Goal: Book appointment/travel/reservation

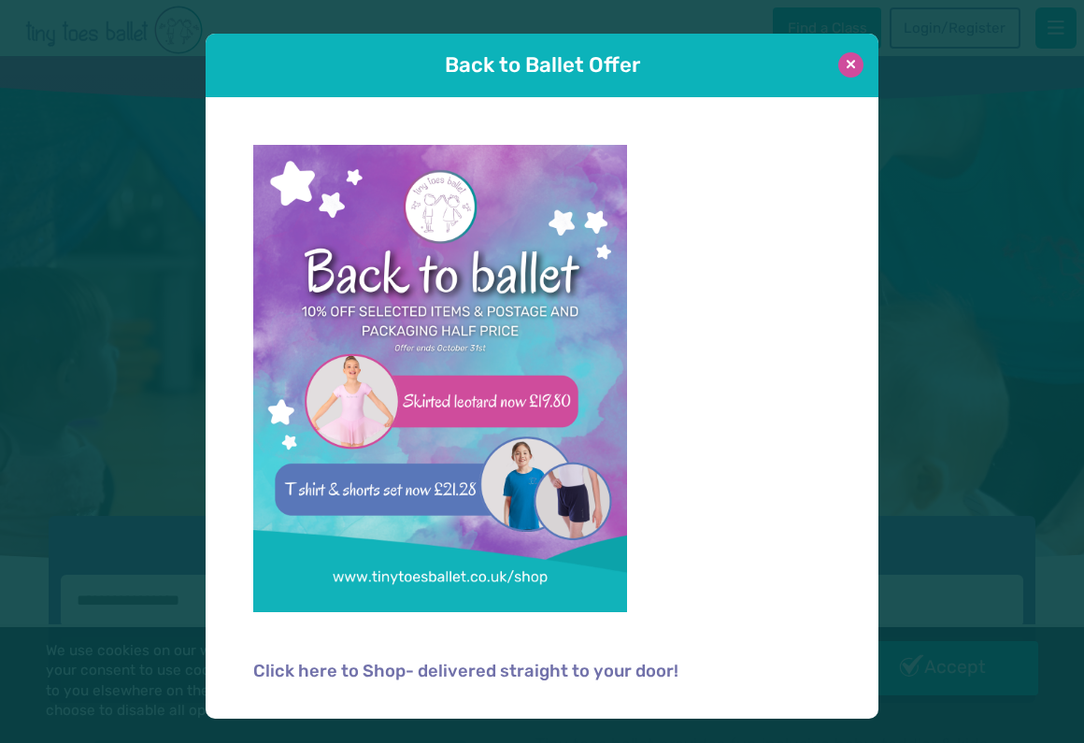
click at [851, 67] on button at bounding box center [850, 64] width 25 height 25
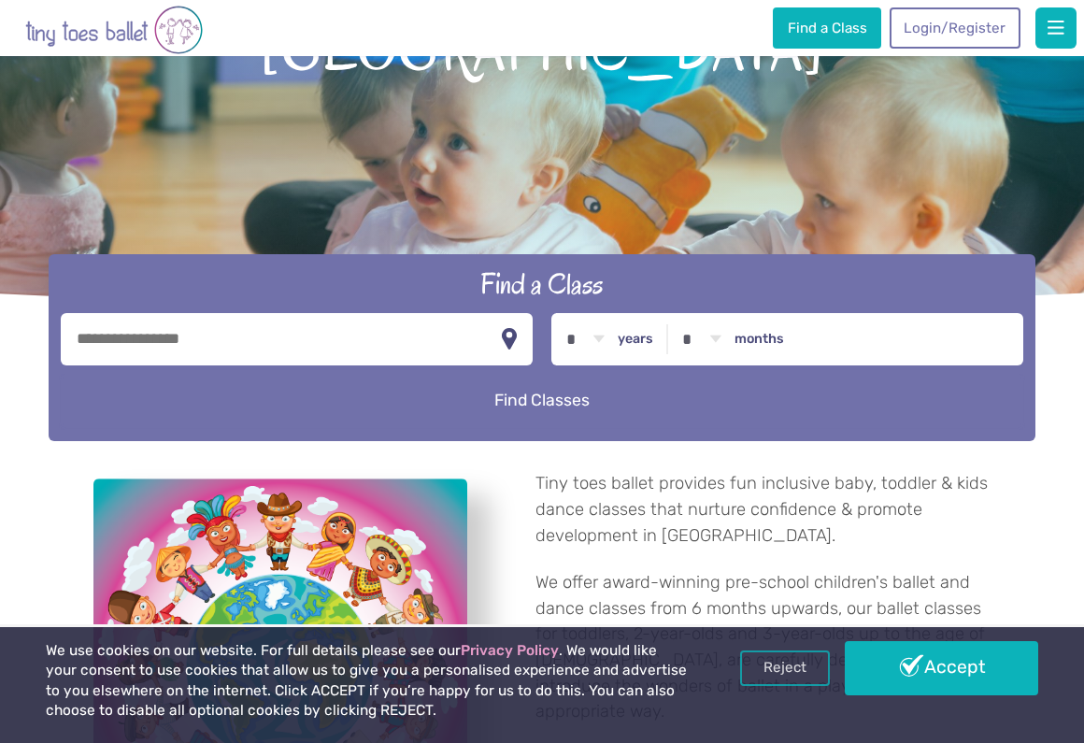
scroll to position [299, 0]
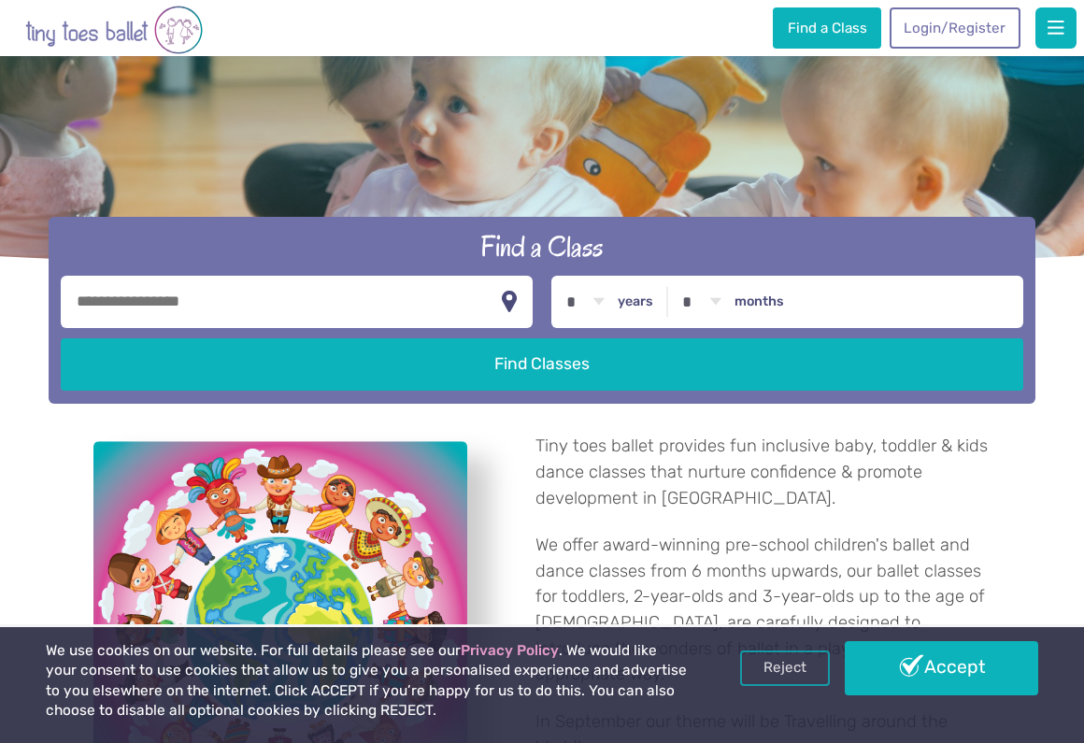
select select "*"
drag, startPoint x: 535, startPoint y: 363, endPoint x: 371, endPoint y: 313, distance: 171.7
click at [371, 313] on input "text" at bounding box center [297, 302] width 472 height 52
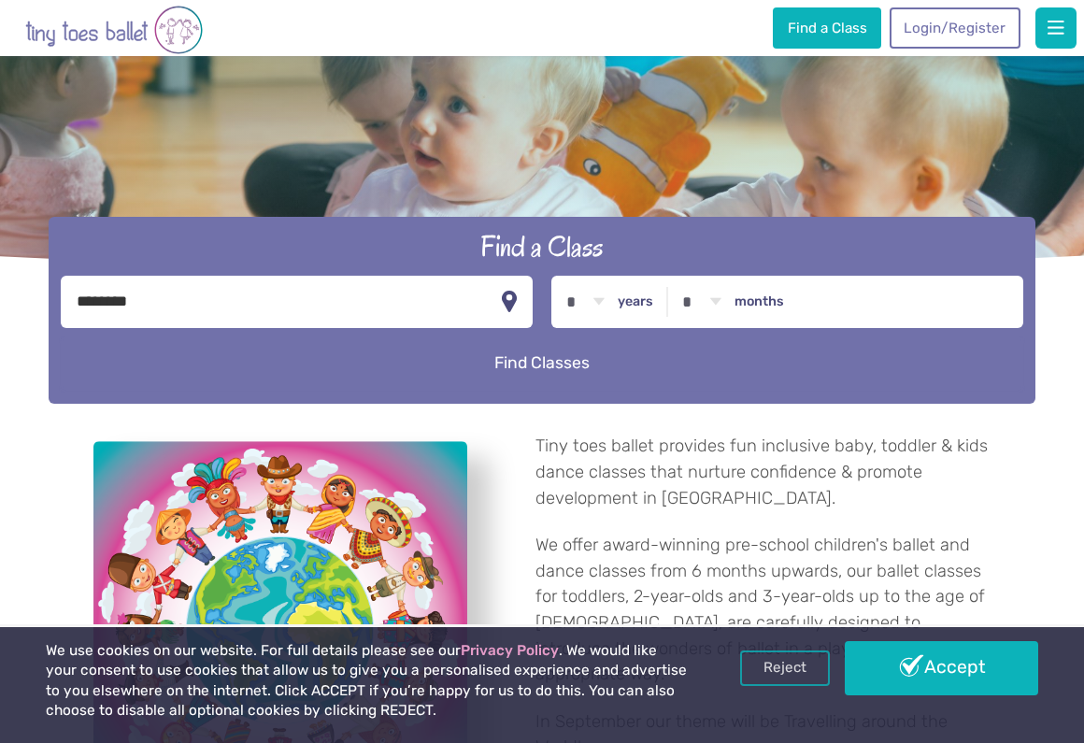
type input "********"
click at [446, 380] on button "Find Classes" at bounding box center [542, 363] width 962 height 52
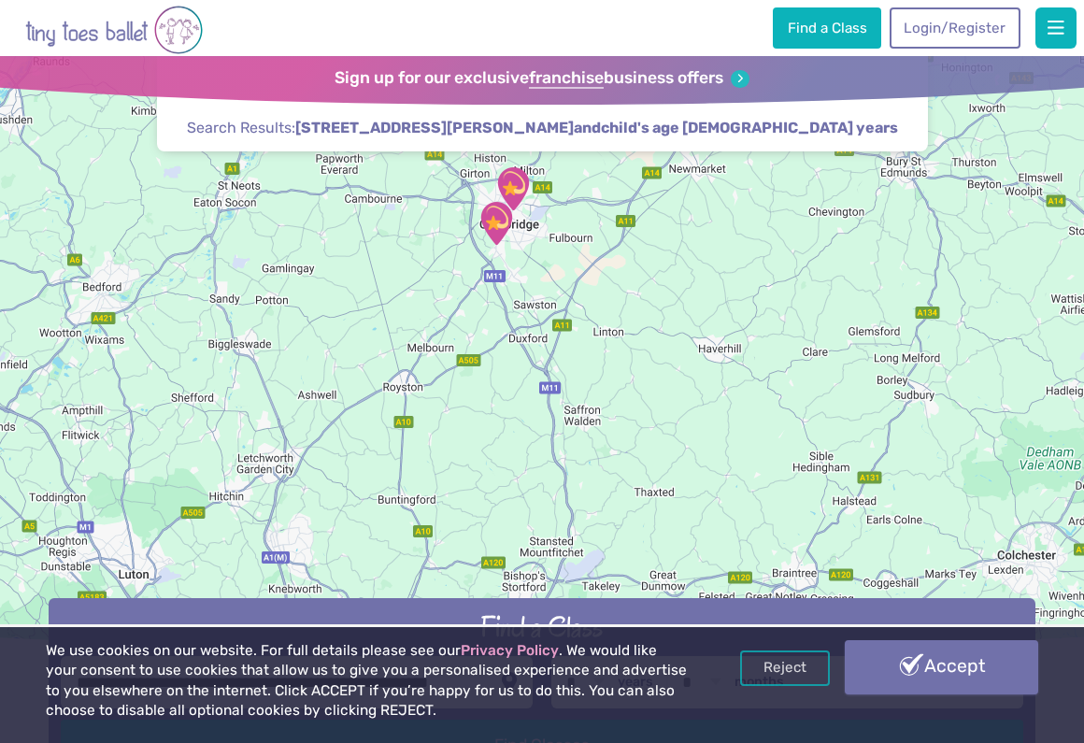
click at [937, 679] on link "Accept" at bounding box center [941, 667] width 193 height 54
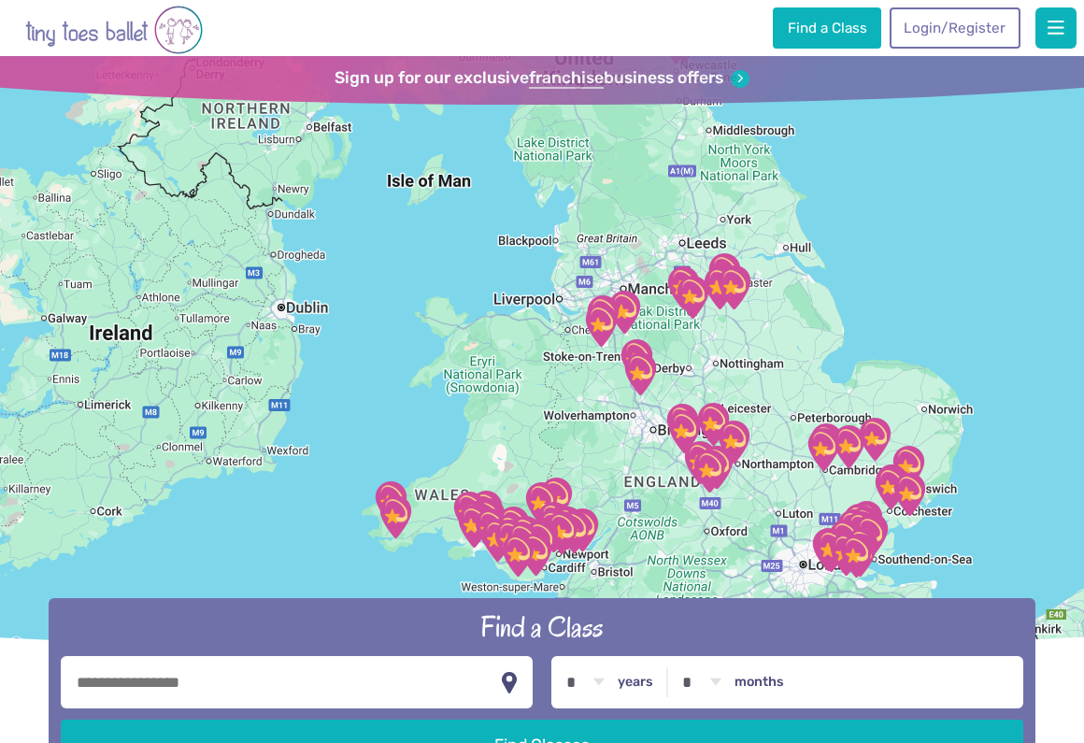
click at [746, 398] on div at bounding box center [542, 357] width 1084 height 602
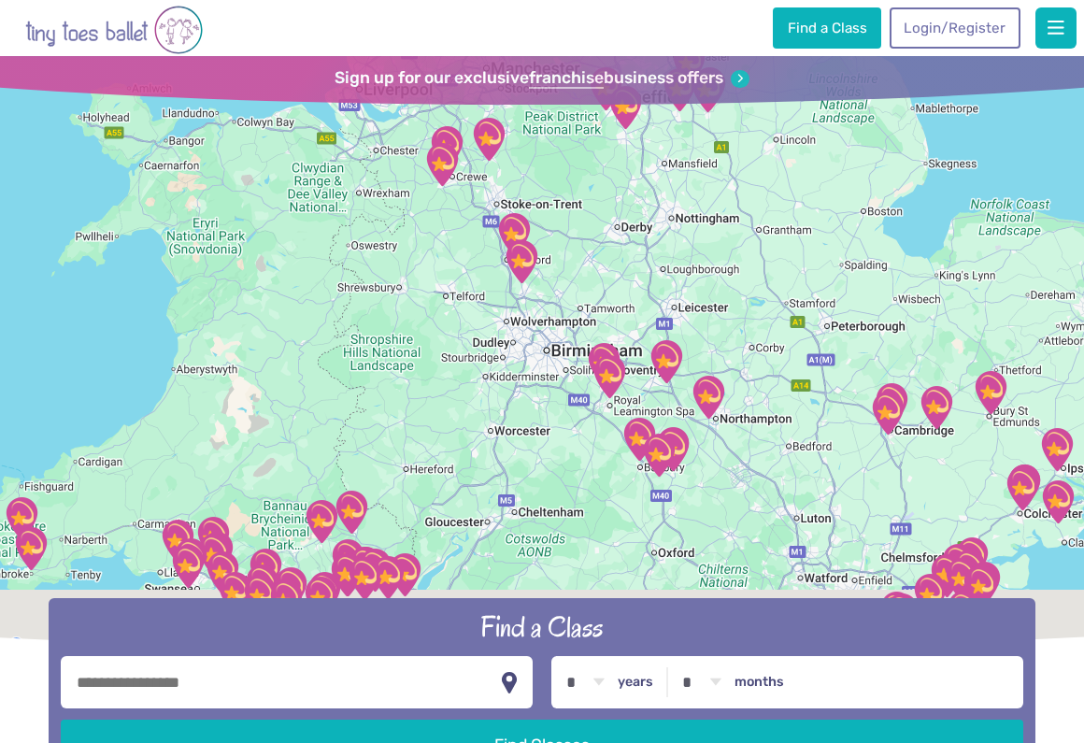
drag, startPoint x: 744, startPoint y: 406, endPoint x: 715, endPoint y: 234, distance: 175.3
click at [715, 234] on div at bounding box center [542, 357] width 1084 height 602
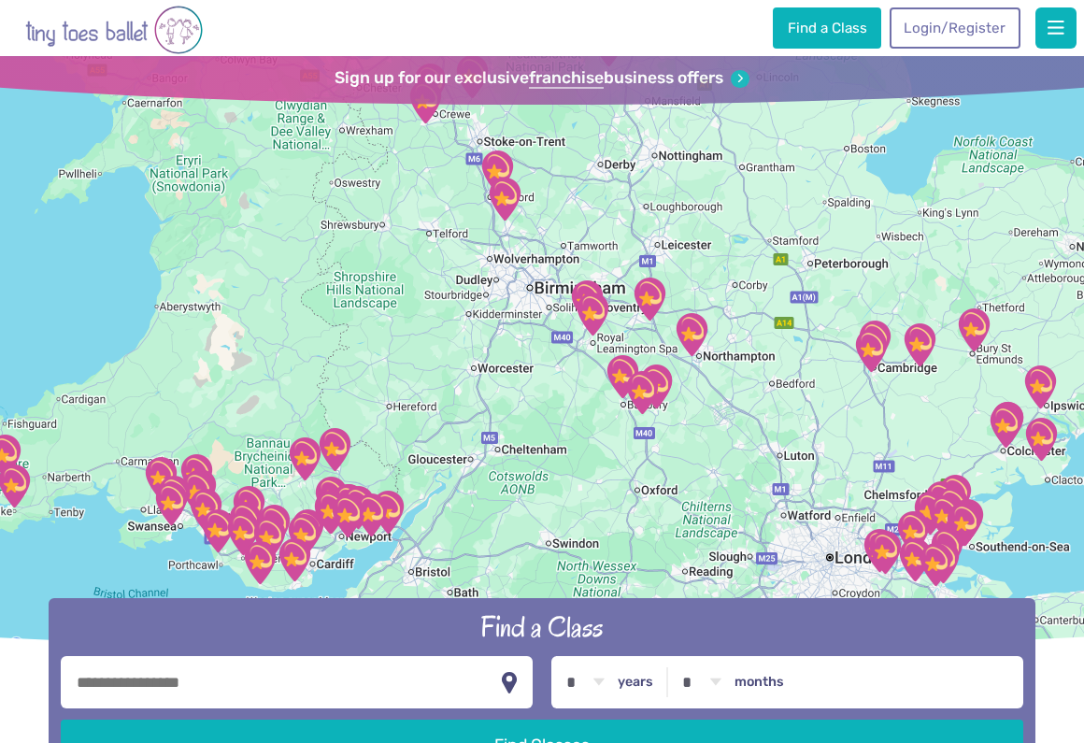
click at [752, 303] on div at bounding box center [542, 357] width 1084 height 602
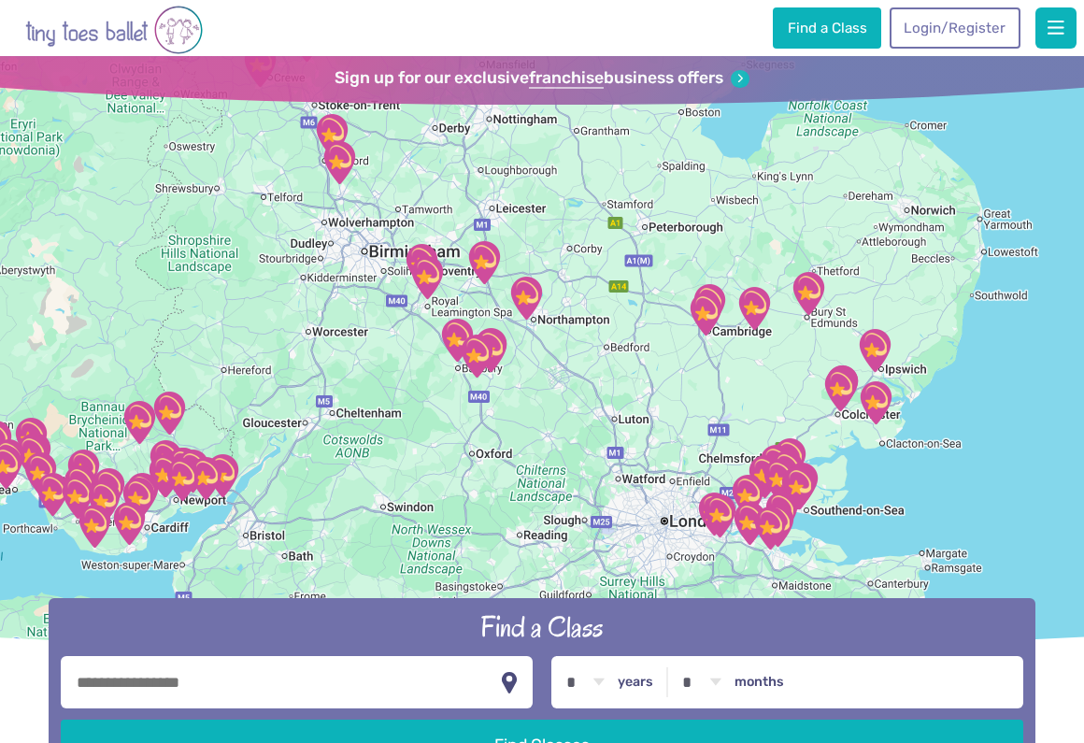
drag, startPoint x: 859, startPoint y: 381, endPoint x: 689, endPoint y: 345, distance: 173.9
click at [689, 345] on div at bounding box center [542, 357] width 1084 height 602
click at [686, 348] on div at bounding box center [542, 357] width 1084 height 602
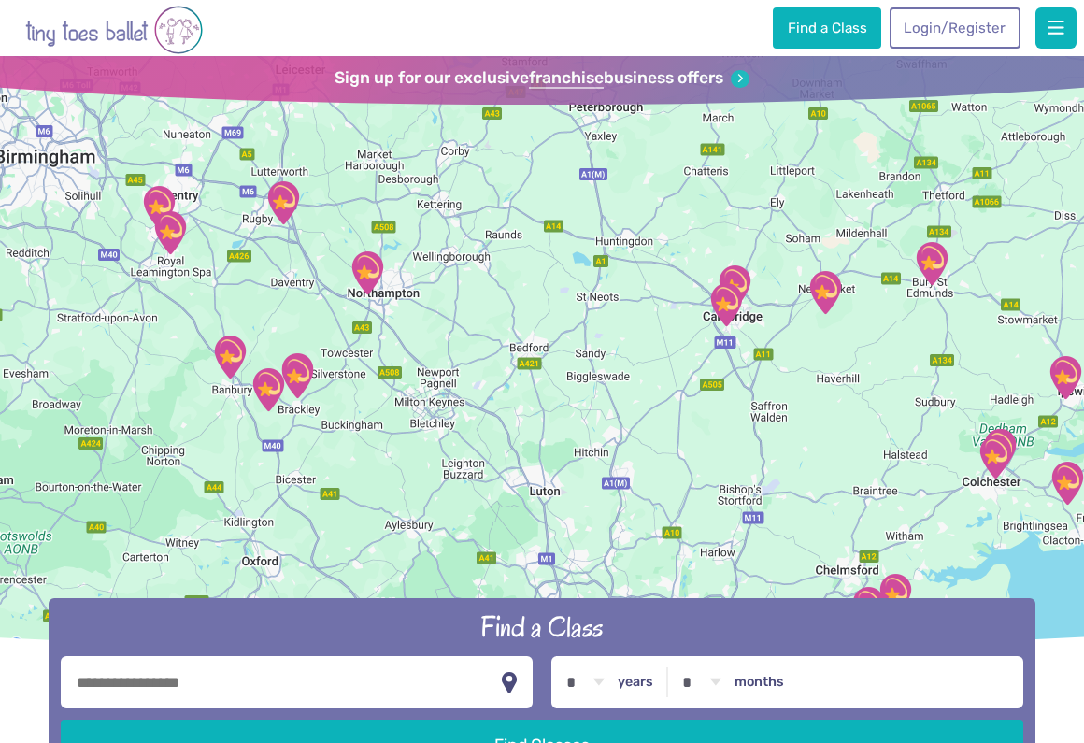
click at [746, 342] on div at bounding box center [542, 357] width 1084 height 602
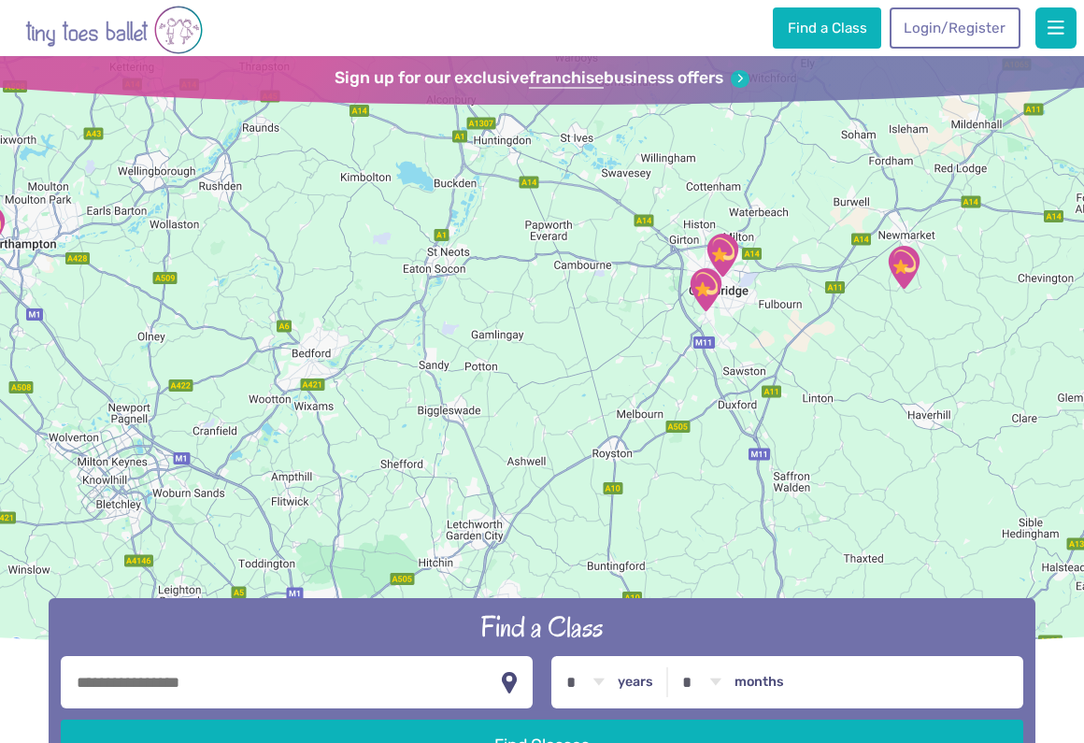
click at [746, 342] on div at bounding box center [542, 357] width 1084 height 602
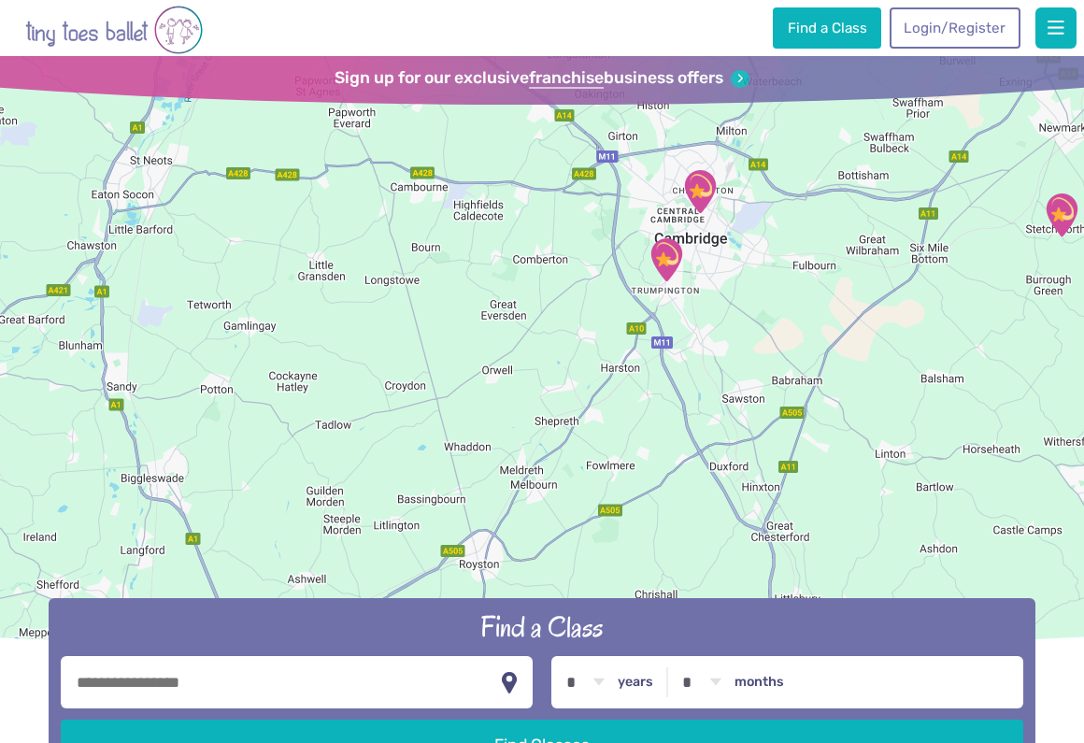
click at [730, 229] on div at bounding box center [542, 357] width 1084 height 602
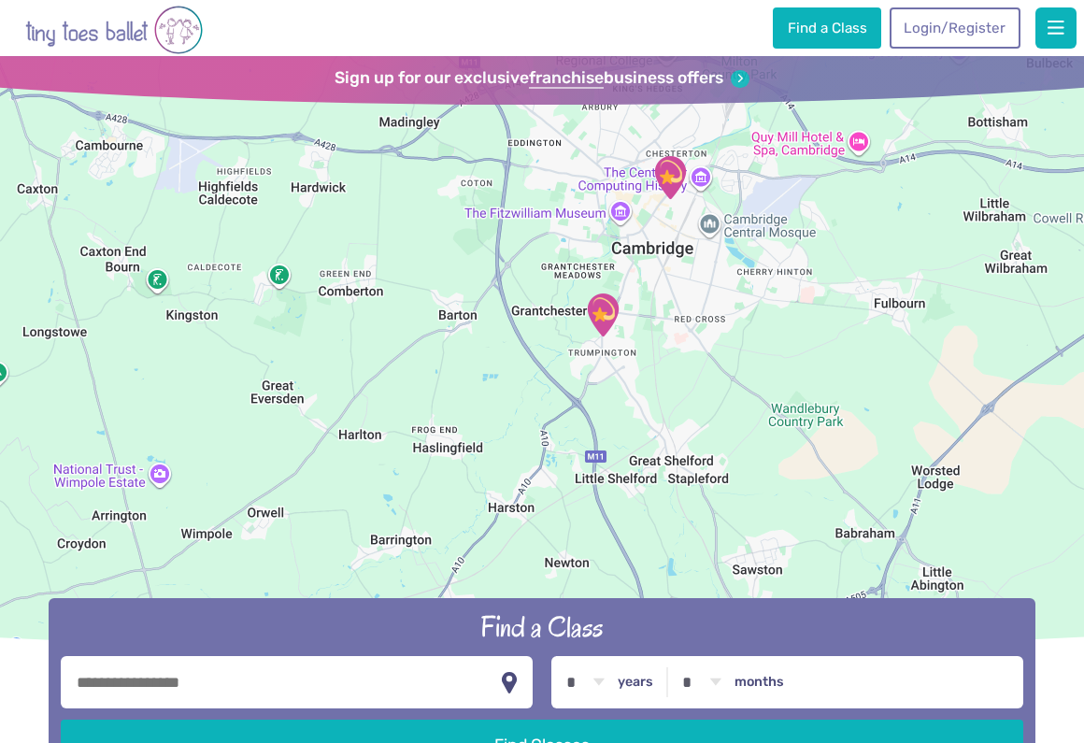
click at [605, 316] on img "Trumpington Village Hall" at bounding box center [602, 315] width 47 height 47
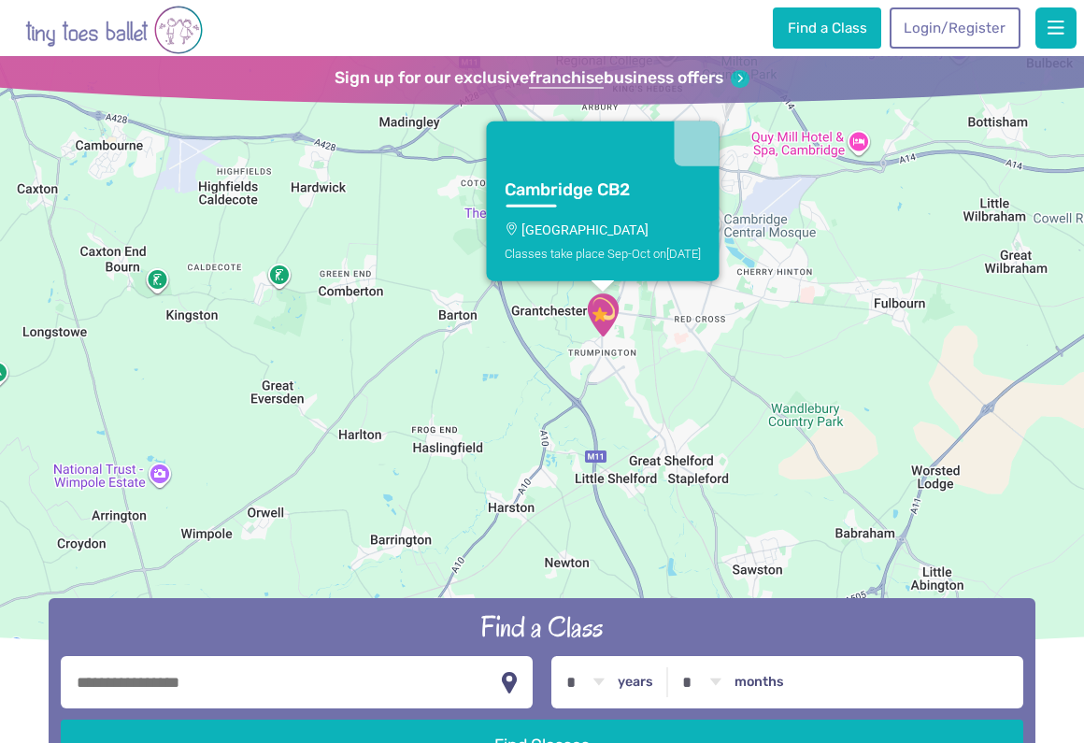
click at [567, 377] on div "Cambridge CB2 Trumpington Village Hall Classes take place Sep-Oct on Saturday" at bounding box center [542, 357] width 1084 height 602
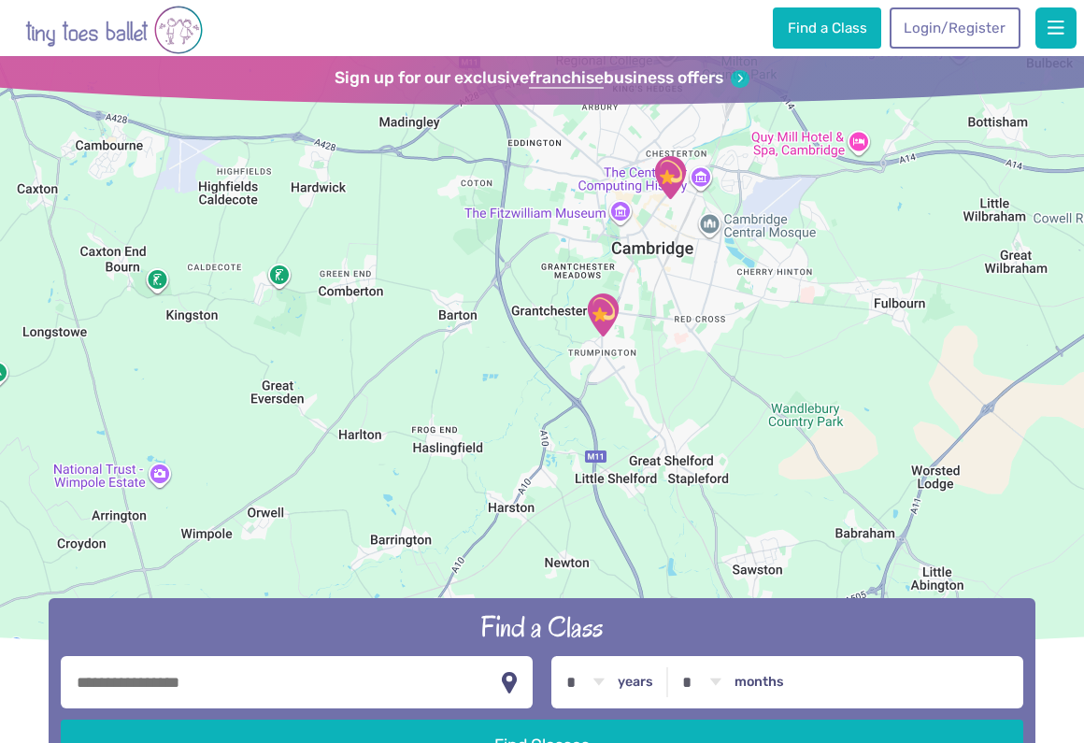
click at [567, 377] on div at bounding box center [542, 357] width 1084 height 602
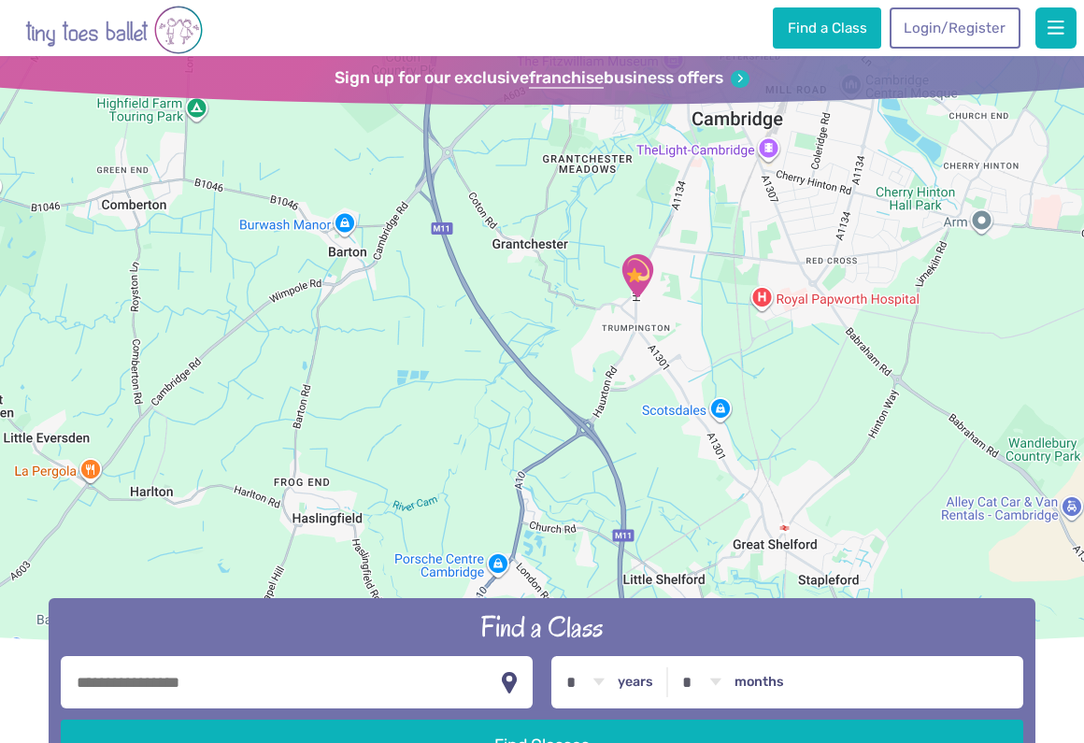
click at [637, 264] on img "Trumpington Village Hall" at bounding box center [637, 275] width 47 height 47
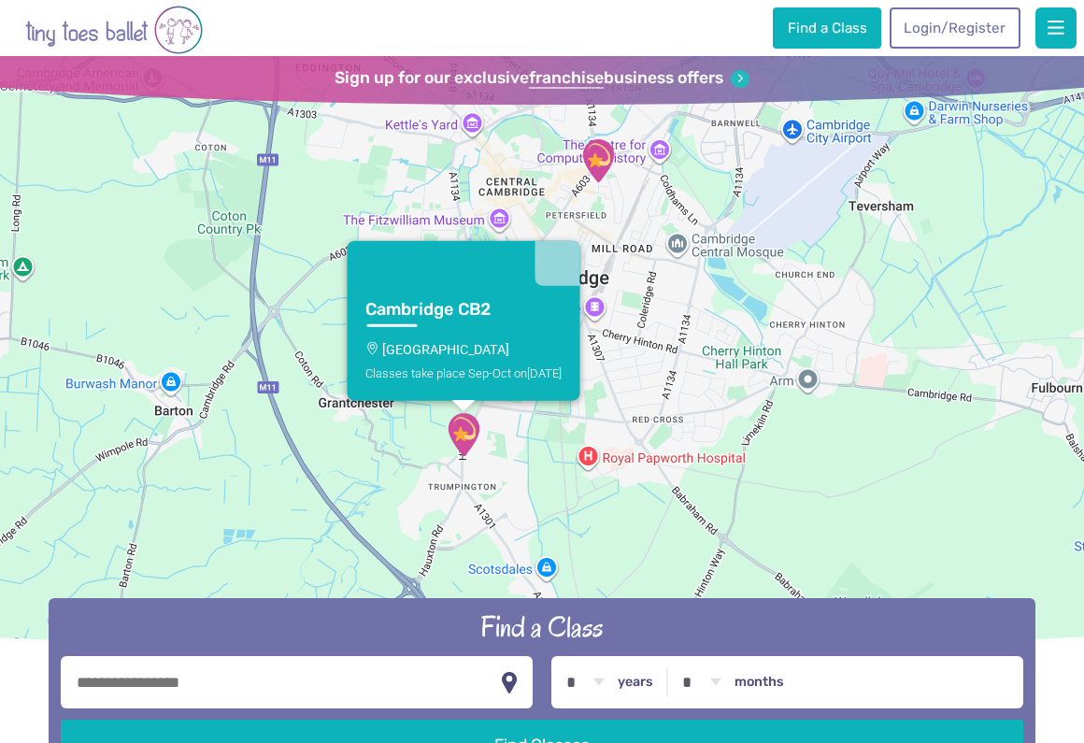
drag, startPoint x: 694, startPoint y: 301, endPoint x: 514, endPoint y: 434, distance: 223.9
click at [514, 434] on div "Cambridge CB2 Trumpington Village Hall Classes take place Sep-Oct on Saturday" at bounding box center [542, 357] width 1084 height 602
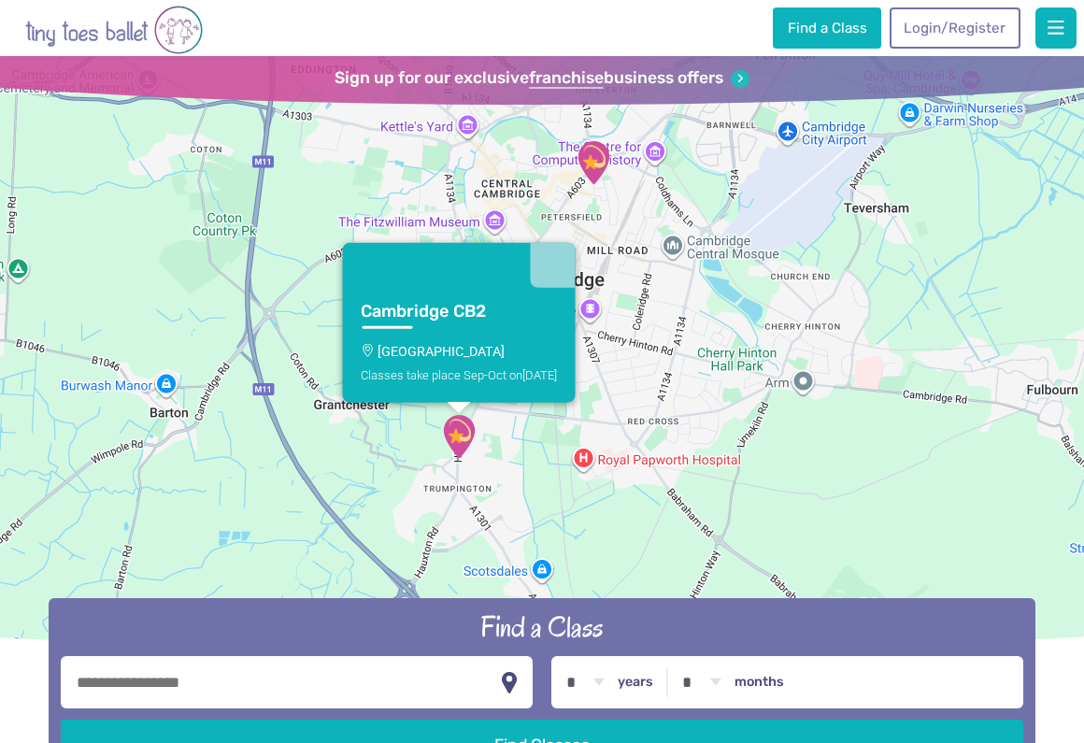
click at [594, 157] on img "St Matthew's Church" at bounding box center [593, 162] width 47 height 47
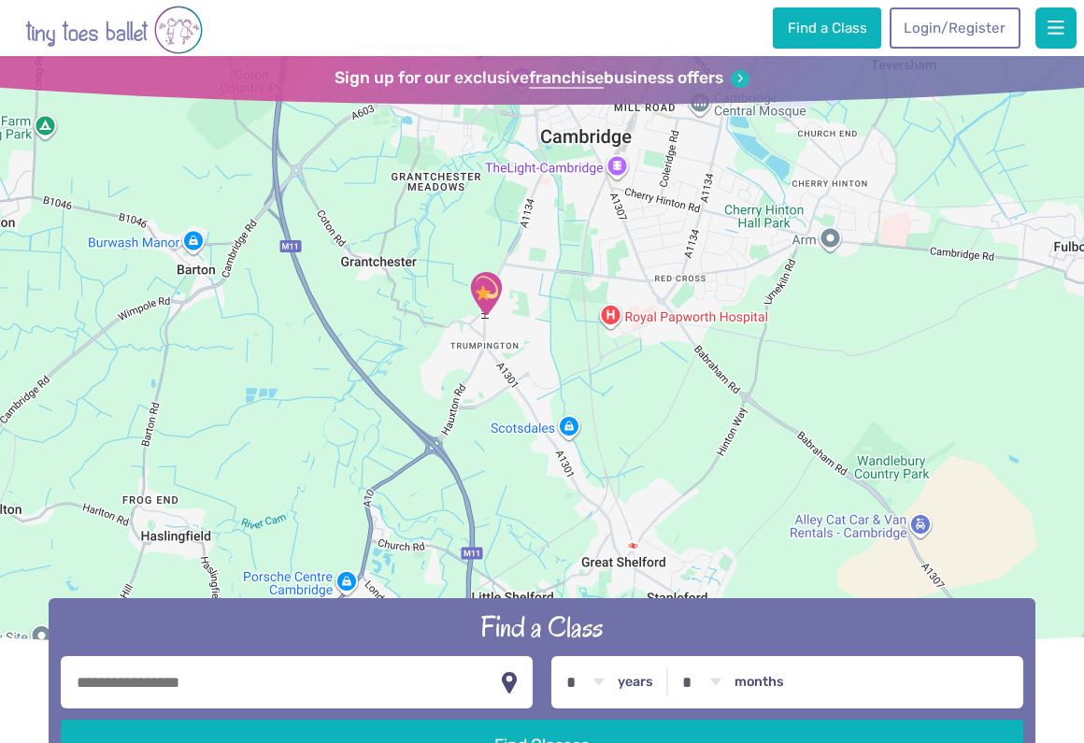
drag, startPoint x: 557, startPoint y: 523, endPoint x: 585, endPoint y: 231, distance: 293.8
click at [585, 231] on div "Cambridge CB1 [GEOGRAPHIC_DATA][DEMOGRAPHIC_DATA] Classes take place Sep-Oct [D…" at bounding box center [542, 357] width 1084 height 602
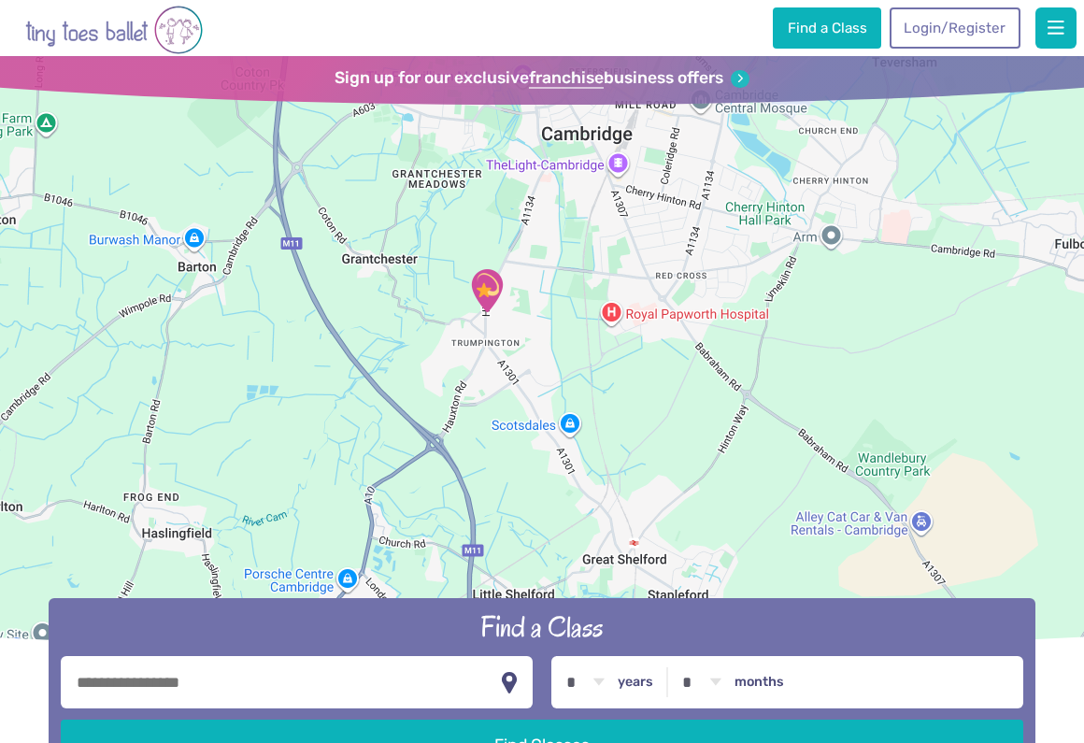
click at [480, 290] on img "Trumpington Village Hall" at bounding box center [486, 290] width 47 height 47
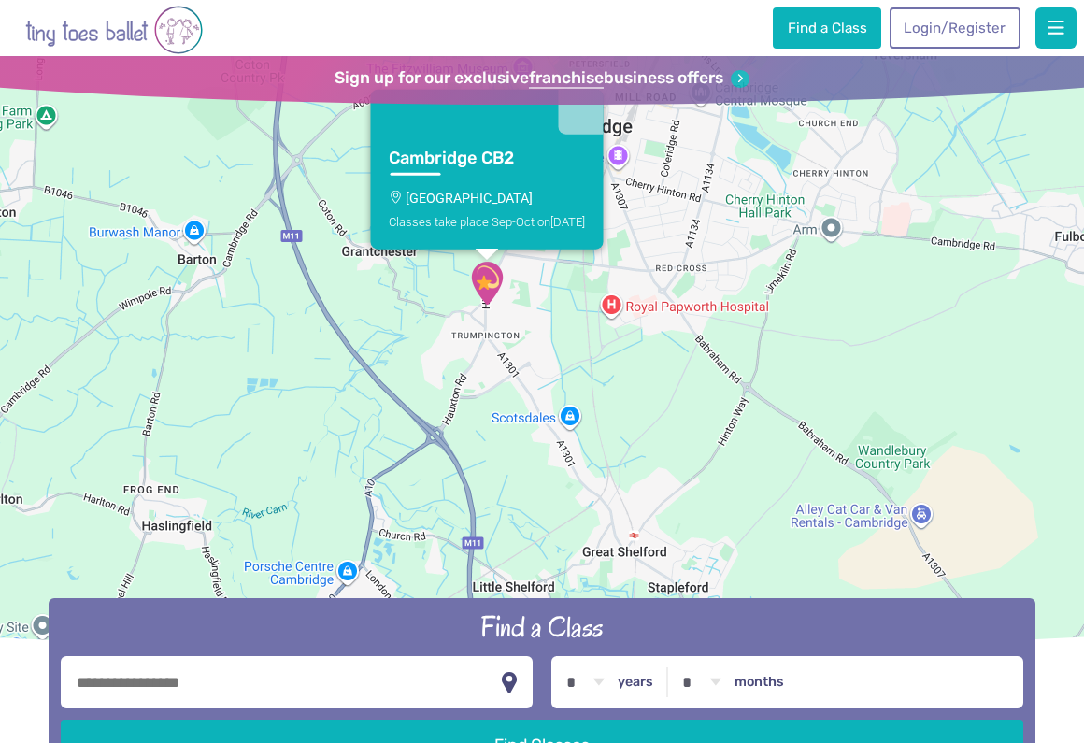
drag, startPoint x: 450, startPoint y: 433, endPoint x: 450, endPoint y: 126, distance: 306.5
click at [450, 126] on div "Cambridge CB2 Trumpington Village Hall Classes take place Sep-Oct on Saturday" at bounding box center [542, 357] width 1084 height 602
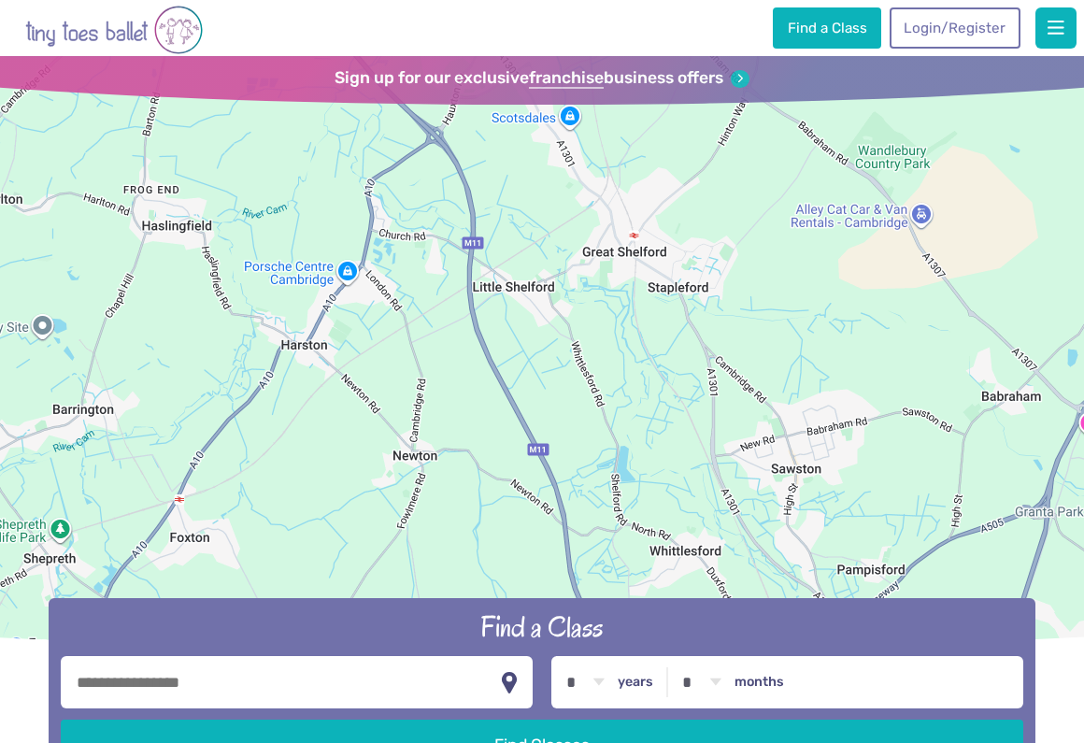
select select "*"
click at [573, 579] on div "Cambridge CB2 Trumpington Village Hall Classes take place Sep-Oct on Saturday" at bounding box center [542, 357] width 1084 height 602
click at [905, 486] on div at bounding box center [542, 357] width 1084 height 602
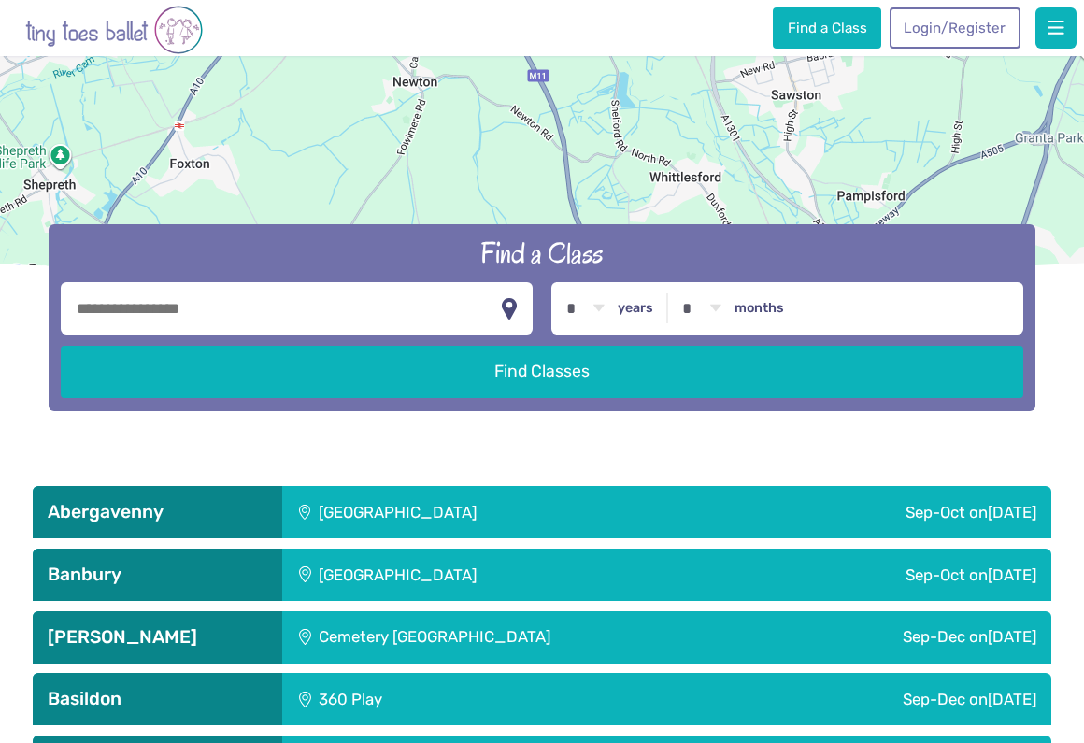
scroll to position [448, 0]
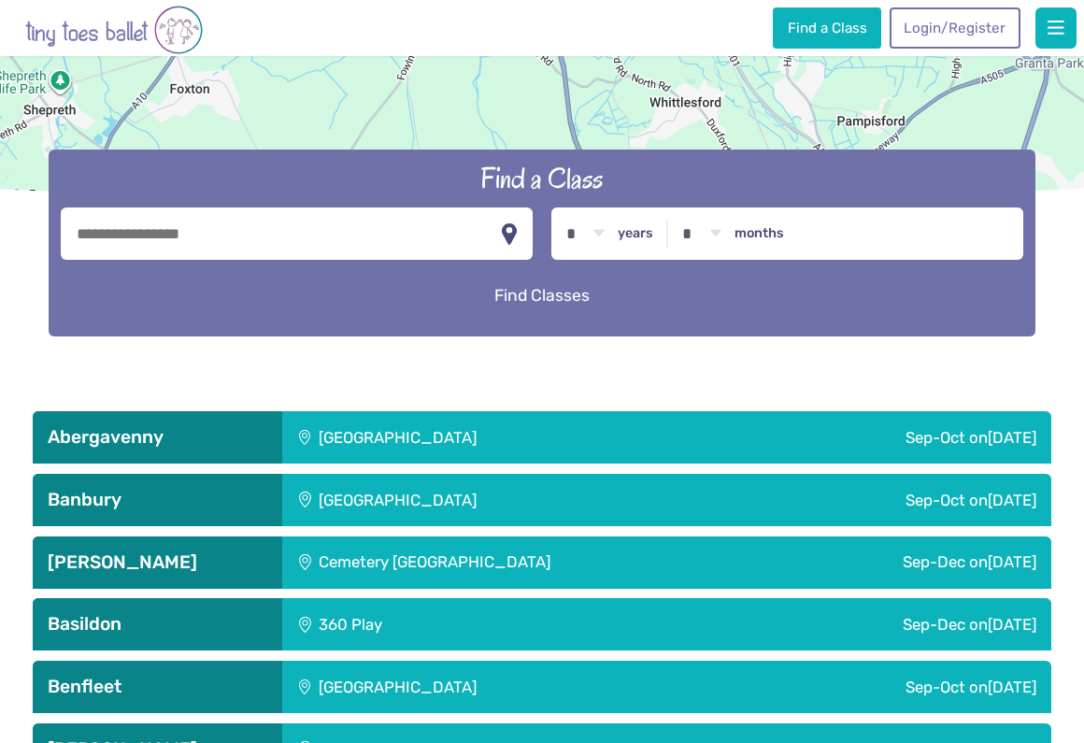
click at [612, 298] on button "Find Classes" at bounding box center [542, 296] width 962 height 52
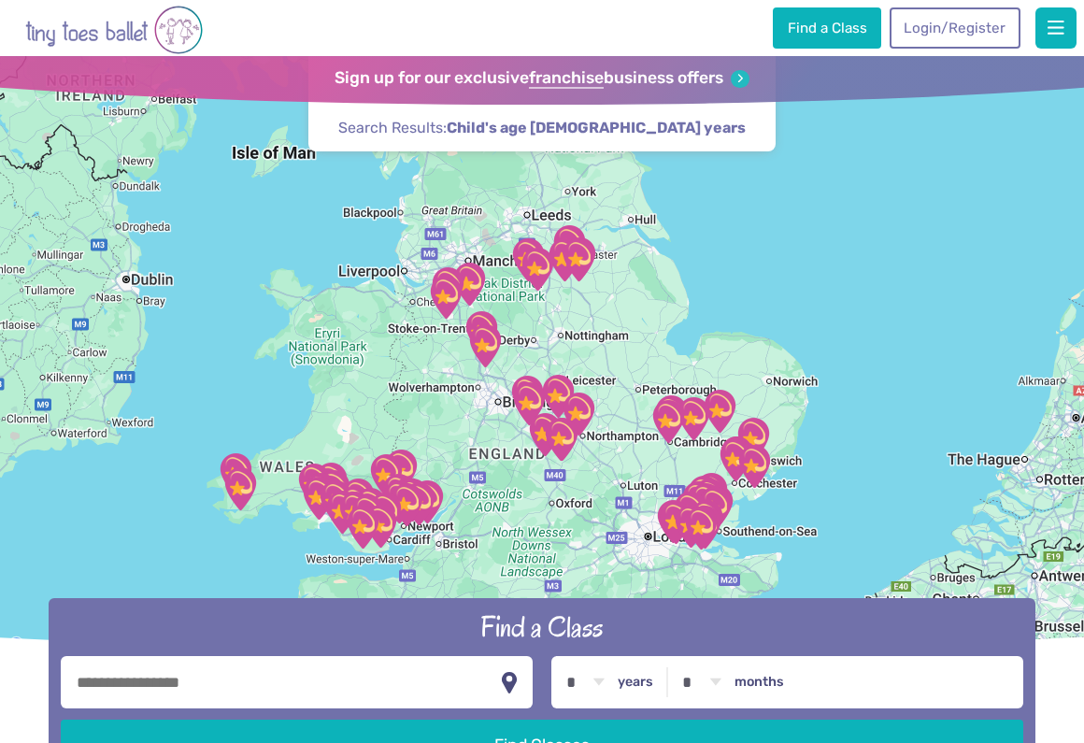
drag, startPoint x: 652, startPoint y: 441, endPoint x: 368, endPoint y: 374, distance: 291.9
click at [368, 374] on div at bounding box center [542, 357] width 1084 height 602
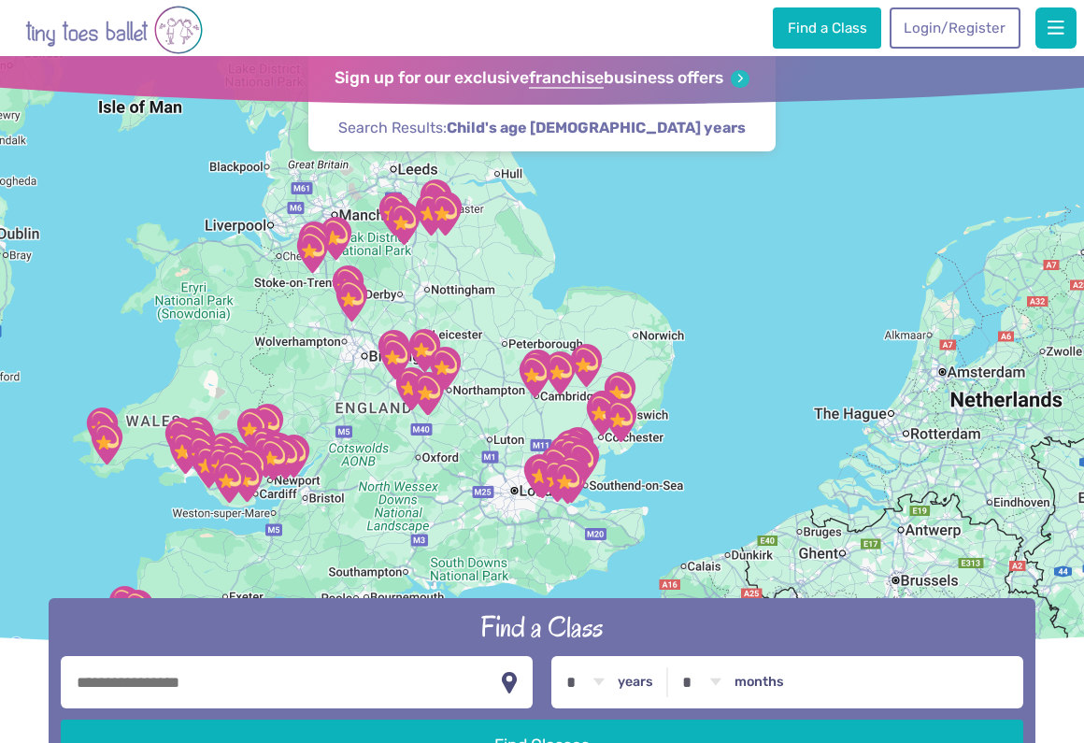
click at [488, 403] on div at bounding box center [542, 357] width 1084 height 602
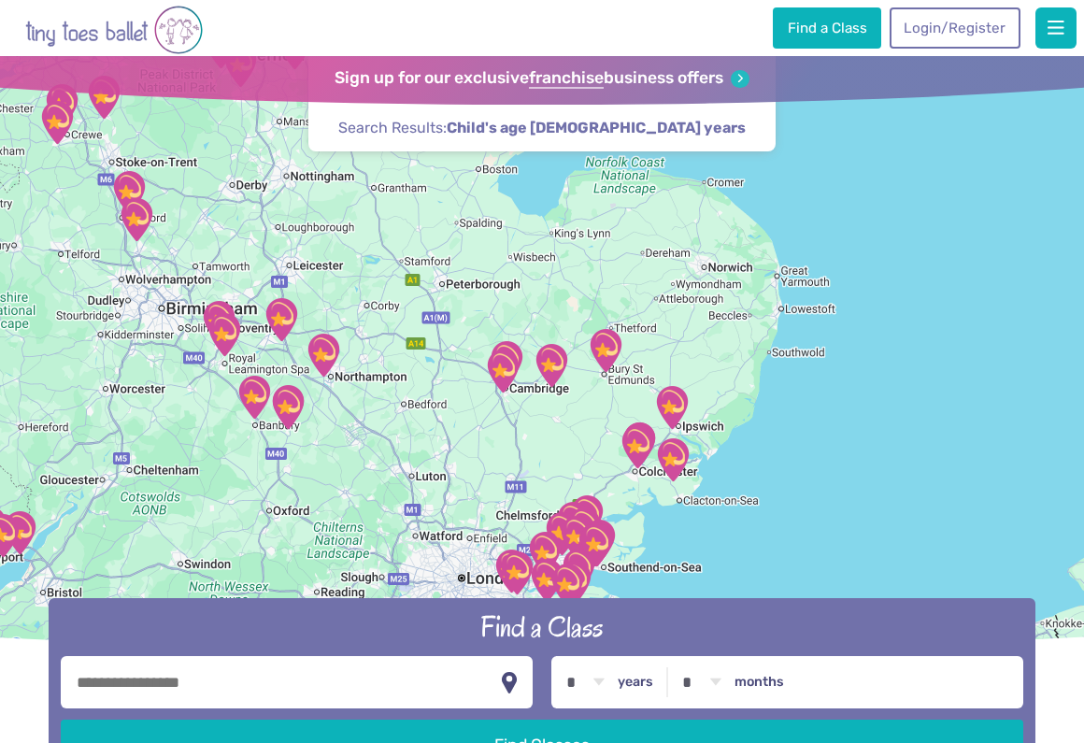
drag, startPoint x: 593, startPoint y: 420, endPoint x: 506, endPoint y: 417, distance: 87.0
click at [506, 417] on div at bounding box center [542, 357] width 1084 height 602
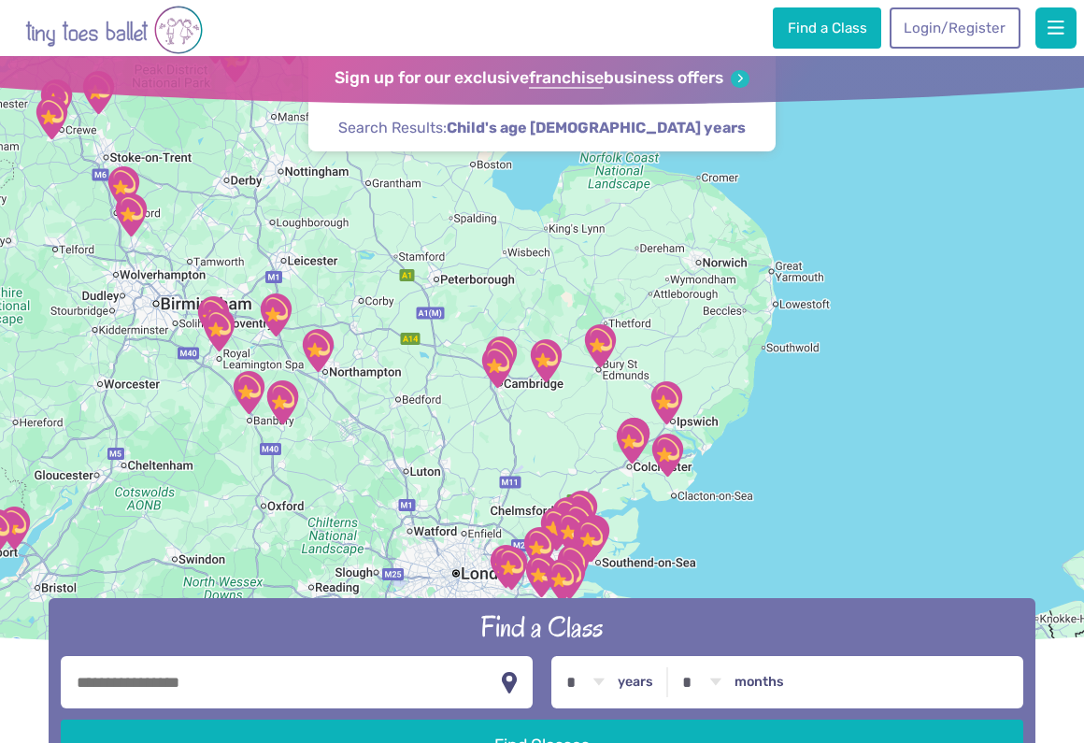
click at [506, 417] on div at bounding box center [542, 357] width 1084 height 602
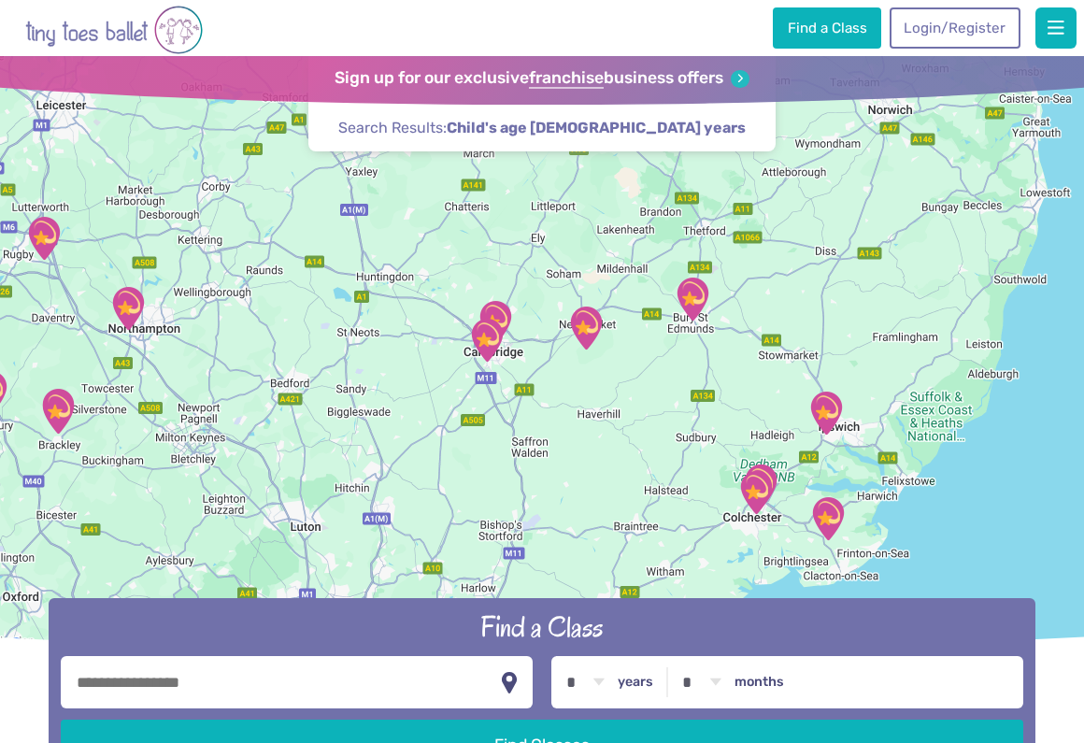
click at [487, 337] on img "Trumpington Village Hall" at bounding box center [486, 340] width 47 height 47
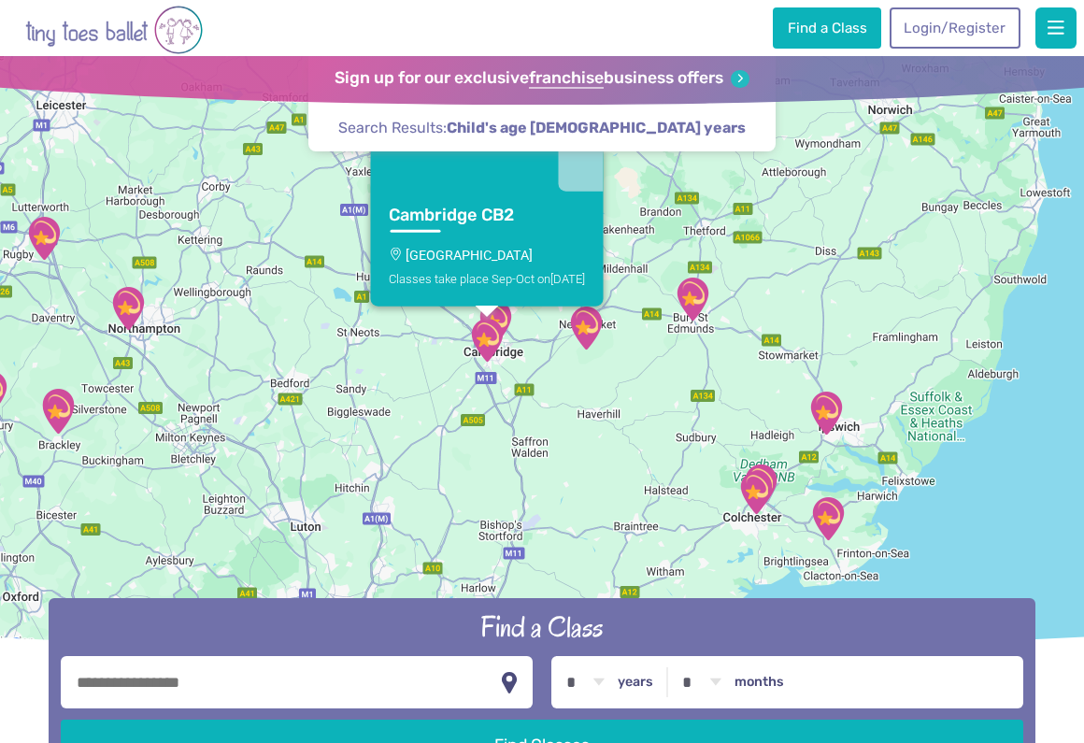
click at [265, 668] on input "text" at bounding box center [297, 682] width 472 height 52
type input "***"
click at [542, 742] on button "Find Classes" at bounding box center [542, 745] width 962 height 52
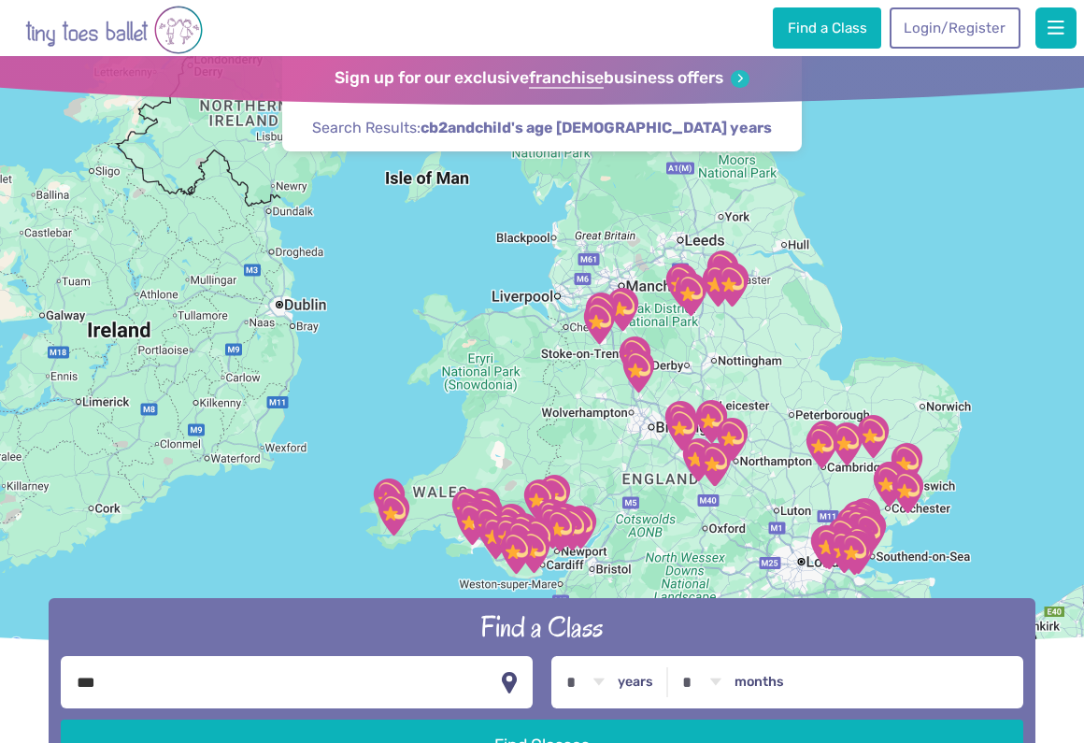
drag, startPoint x: 748, startPoint y: 527, endPoint x: 738, endPoint y: 345, distance: 182.5
click at [738, 345] on div at bounding box center [542, 357] width 1084 height 602
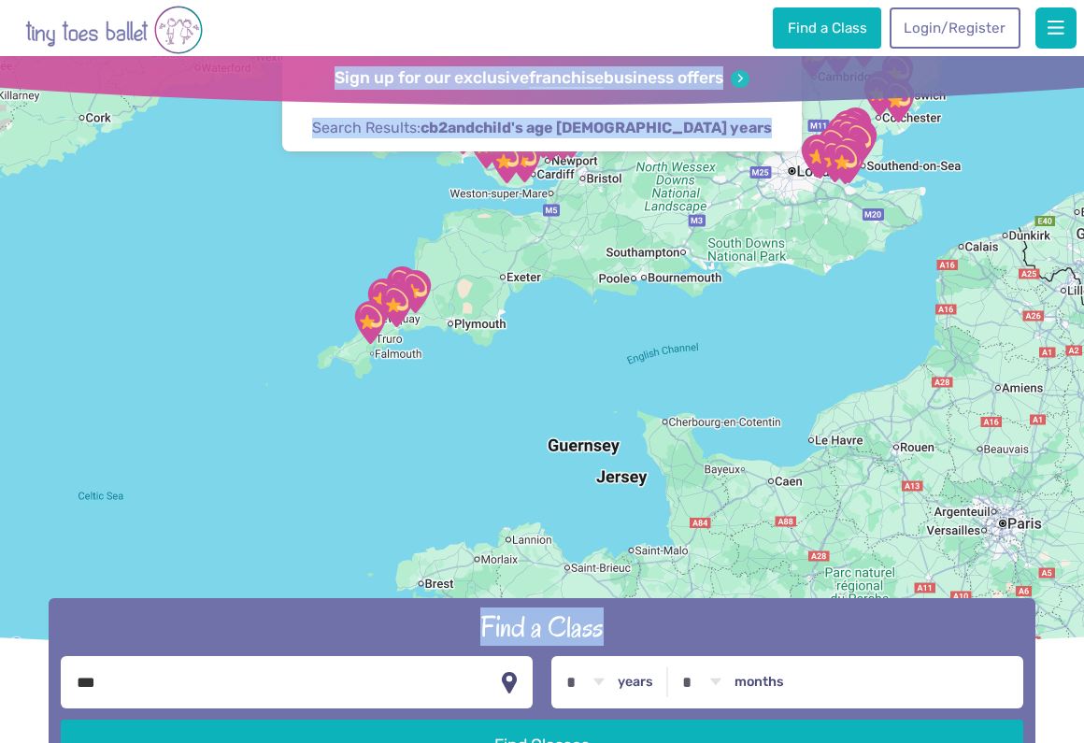
drag, startPoint x: 694, startPoint y: 635, endPoint x: 678, endPoint y: 329, distance: 306.9
click at [679, 334] on header "Find a Class Sign up for our exclusive franchise business offers Search Results…" at bounding box center [542, 420] width 1084 height 729
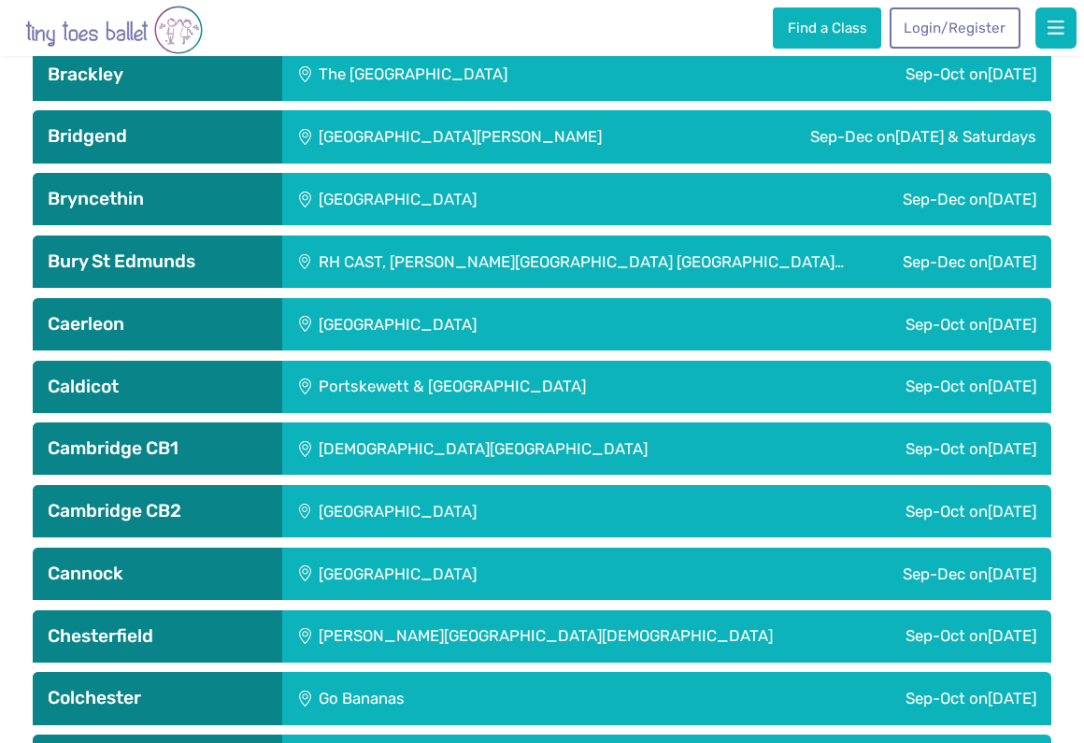
scroll to position [1420, 0]
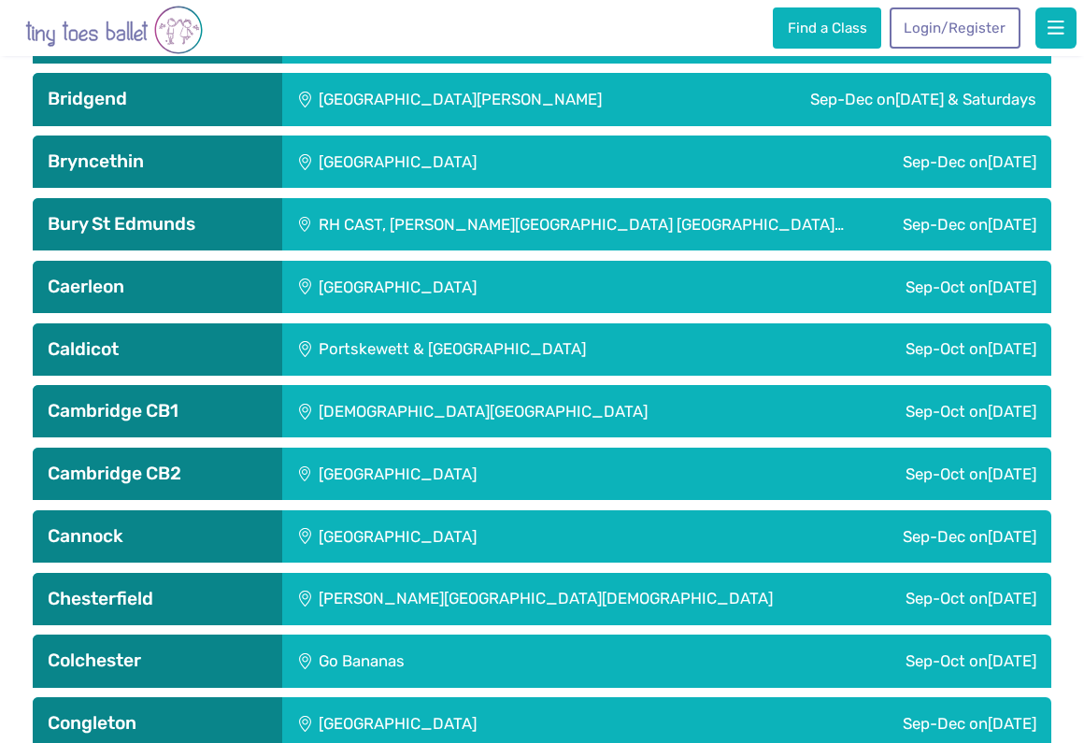
click at [404, 453] on div "[GEOGRAPHIC_DATA]" at bounding box center [499, 474] width 434 height 52
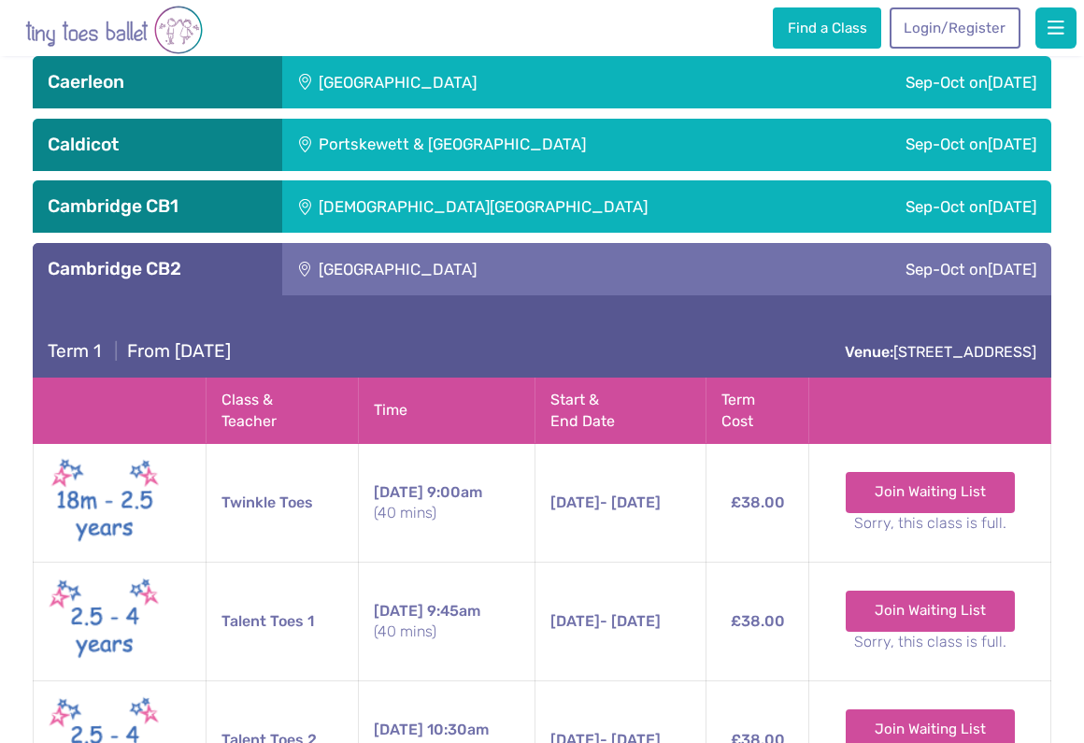
scroll to position [1532, 0]
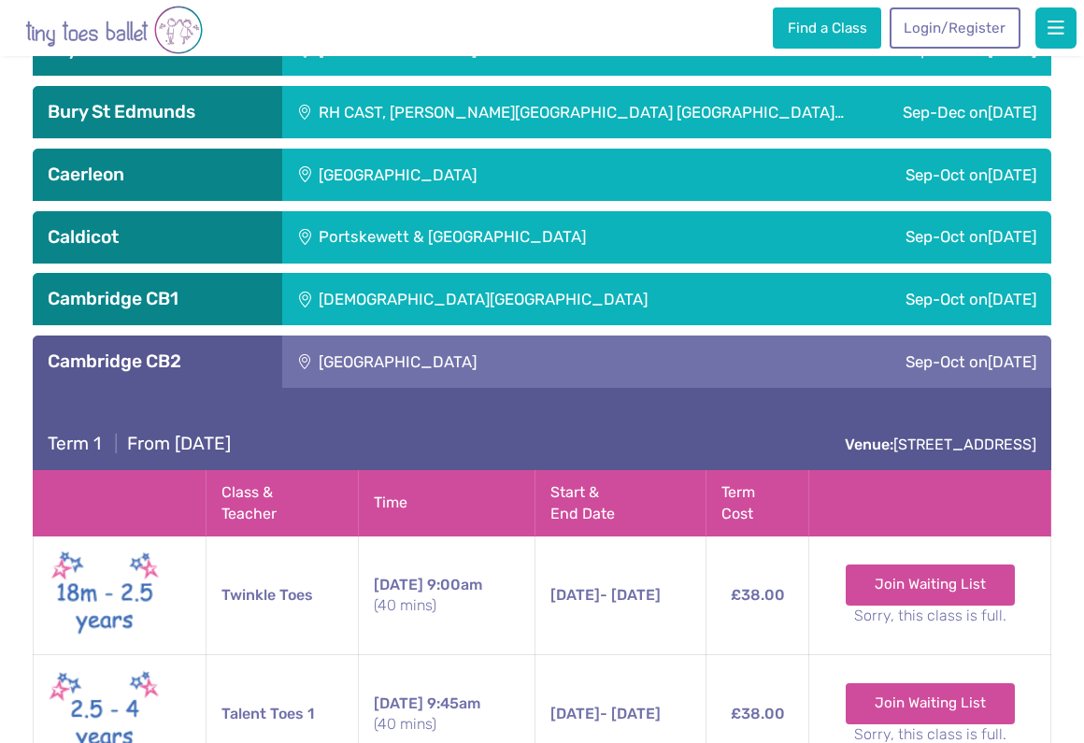
click at [564, 282] on div "[DEMOGRAPHIC_DATA][GEOGRAPHIC_DATA]" at bounding box center [552, 299] width 541 height 52
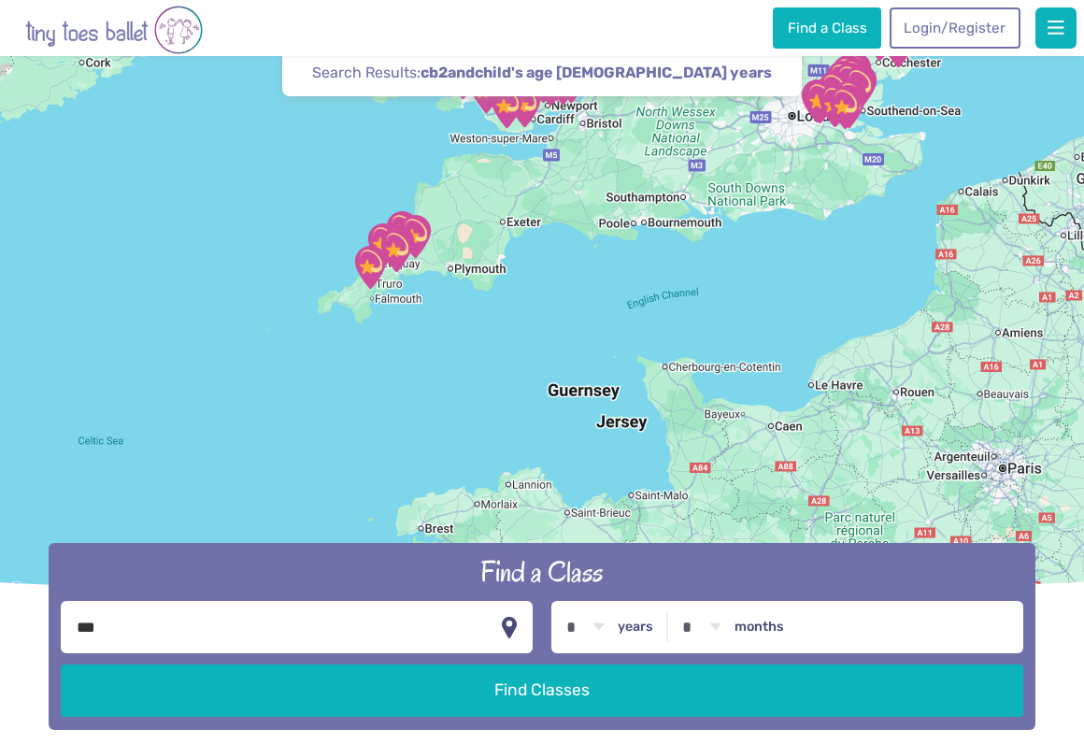
scroll to position [0, 0]
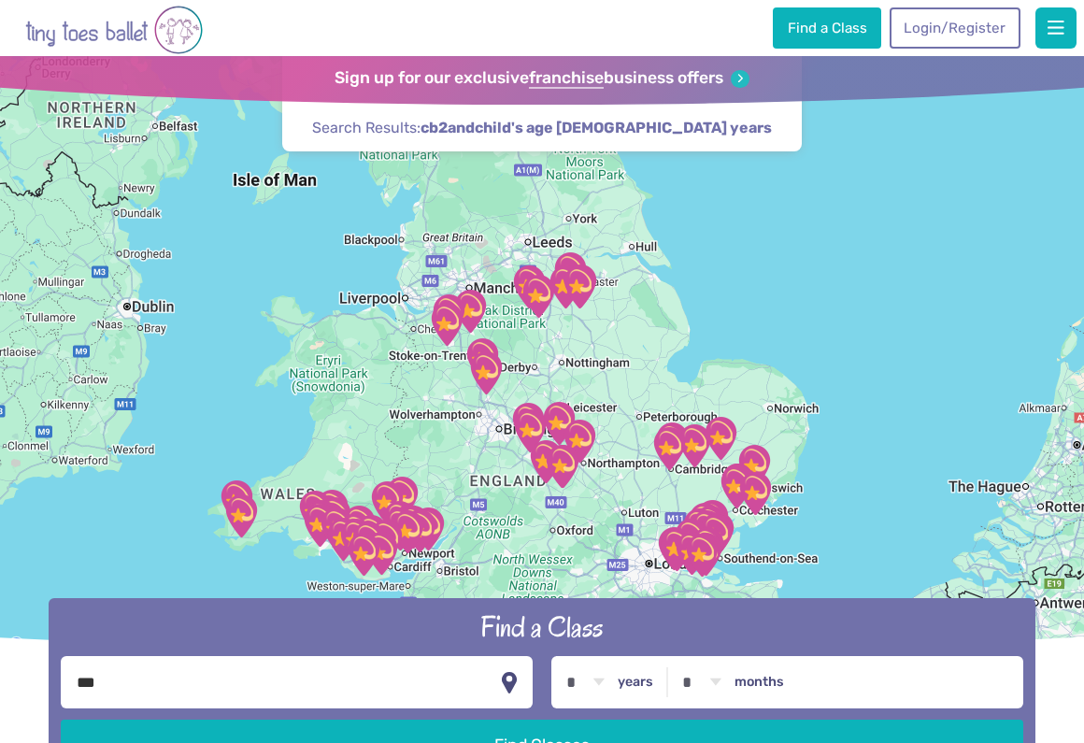
drag, startPoint x: 711, startPoint y: 228, endPoint x: 565, endPoint y: 619, distance: 417.7
click at [565, 619] on header "Find a Class Sign up for our exclusive franchise business offers Search Results…" at bounding box center [542, 420] width 1084 height 729
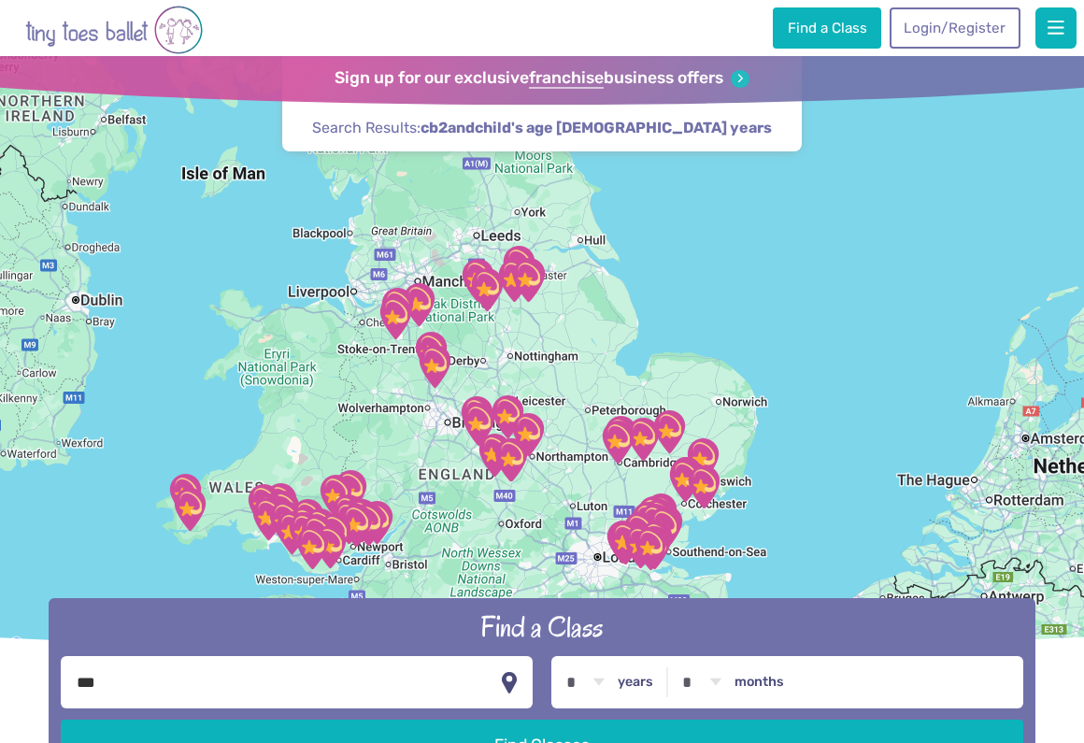
drag, startPoint x: 631, startPoint y: 509, endPoint x: 578, endPoint y: 500, distance: 53.1
click at [578, 500] on div at bounding box center [542, 357] width 1084 height 602
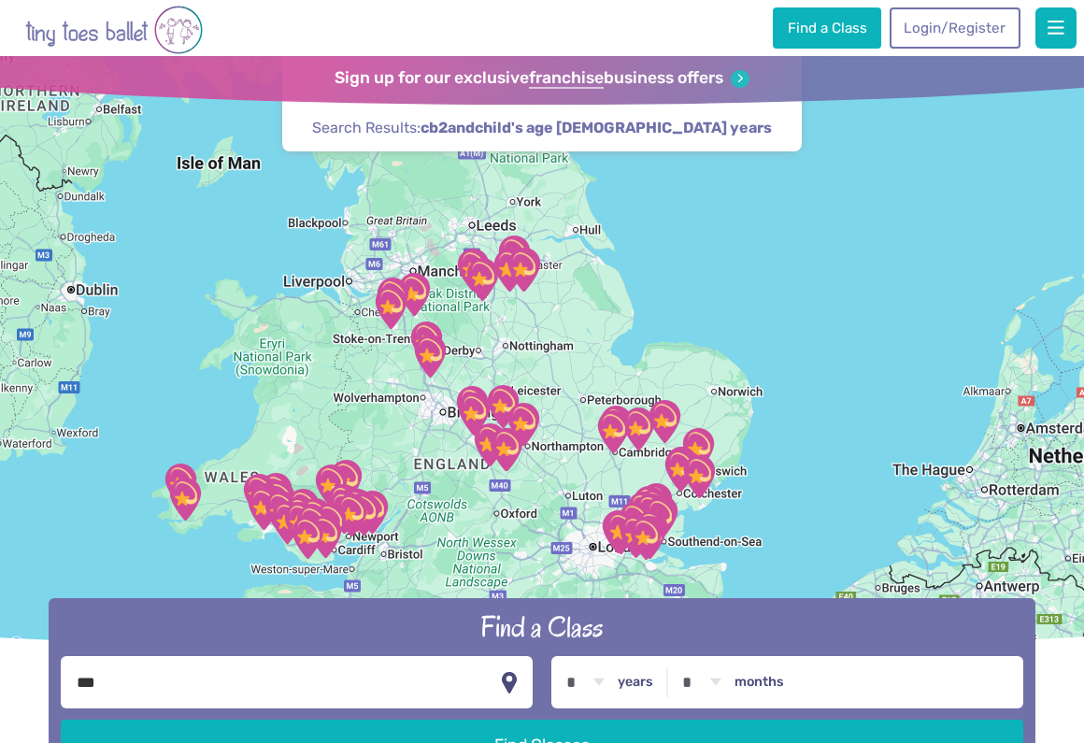
click at [619, 484] on div at bounding box center [542, 357] width 1084 height 602
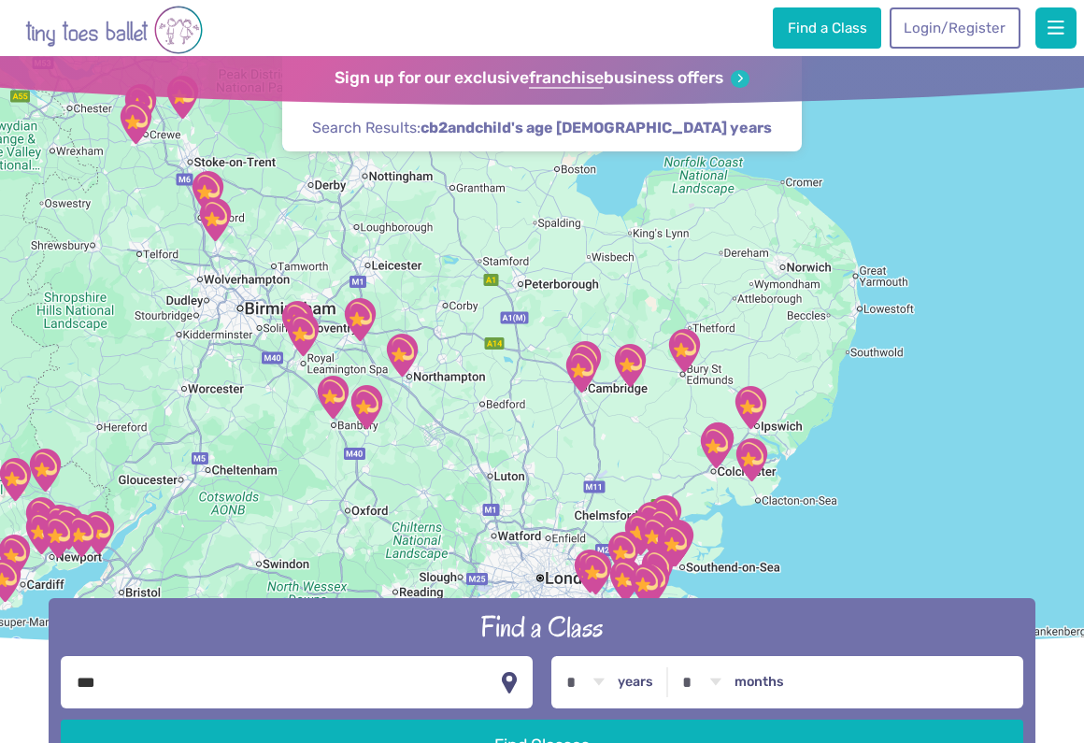
drag, startPoint x: 650, startPoint y: 474, endPoint x: 618, endPoint y: 433, distance: 52.5
click at [618, 433] on div at bounding box center [542, 357] width 1084 height 602
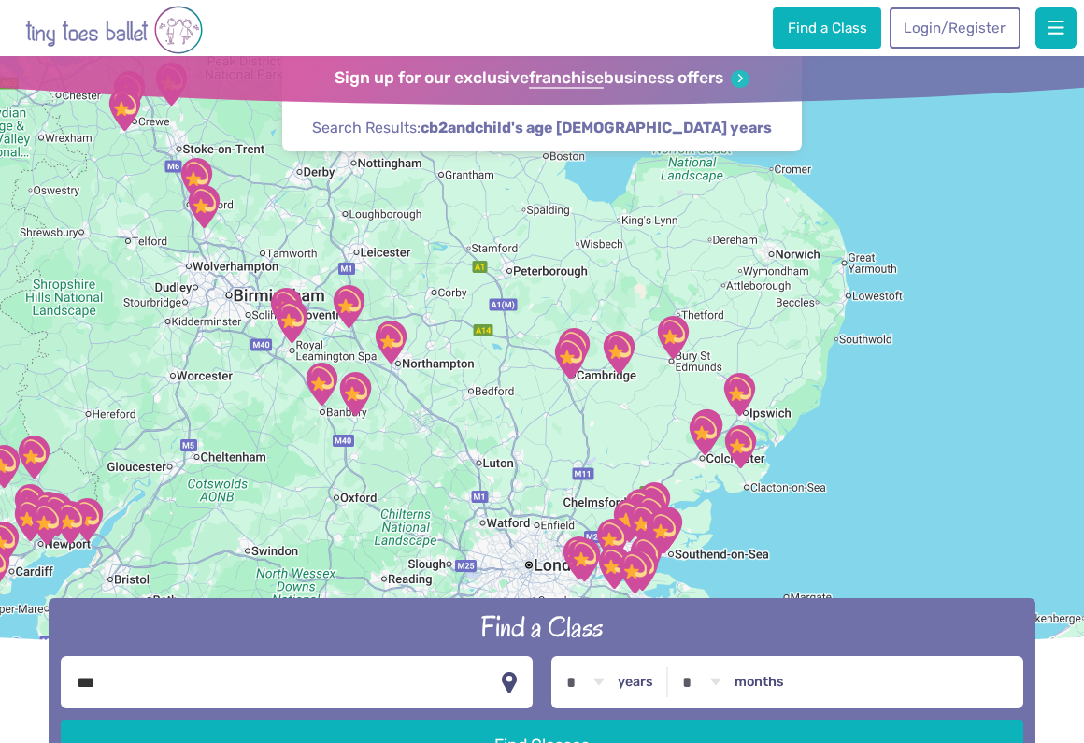
click at [618, 433] on div at bounding box center [542, 357] width 1084 height 602
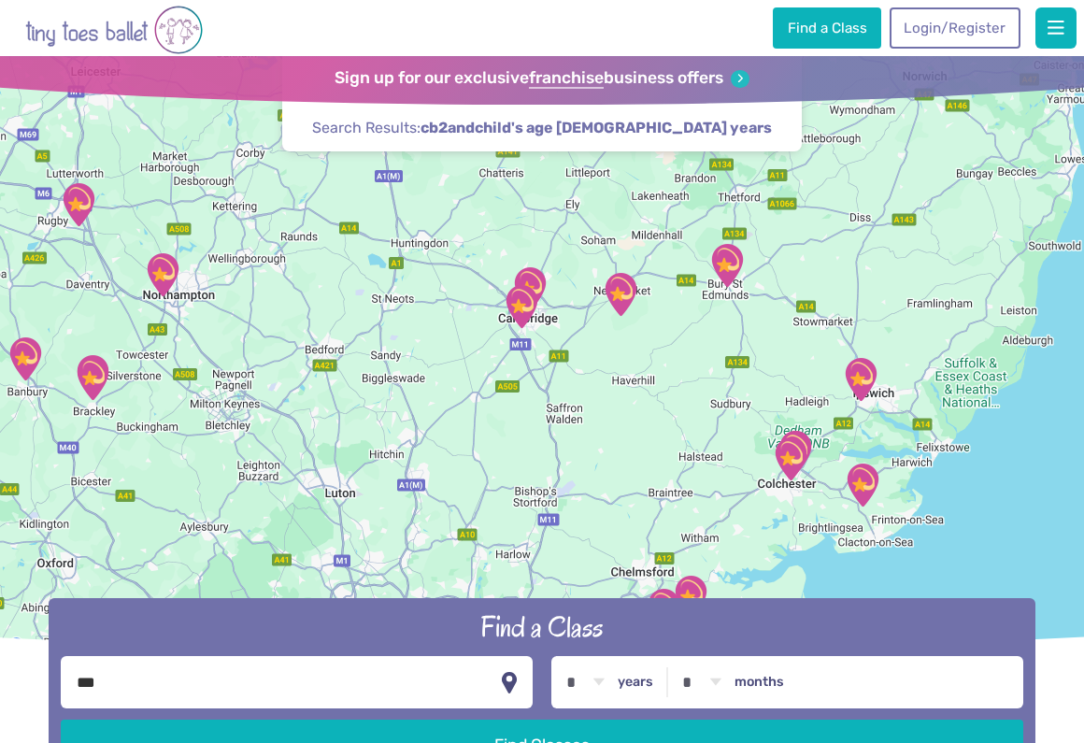
click at [585, 328] on div at bounding box center [542, 357] width 1084 height 602
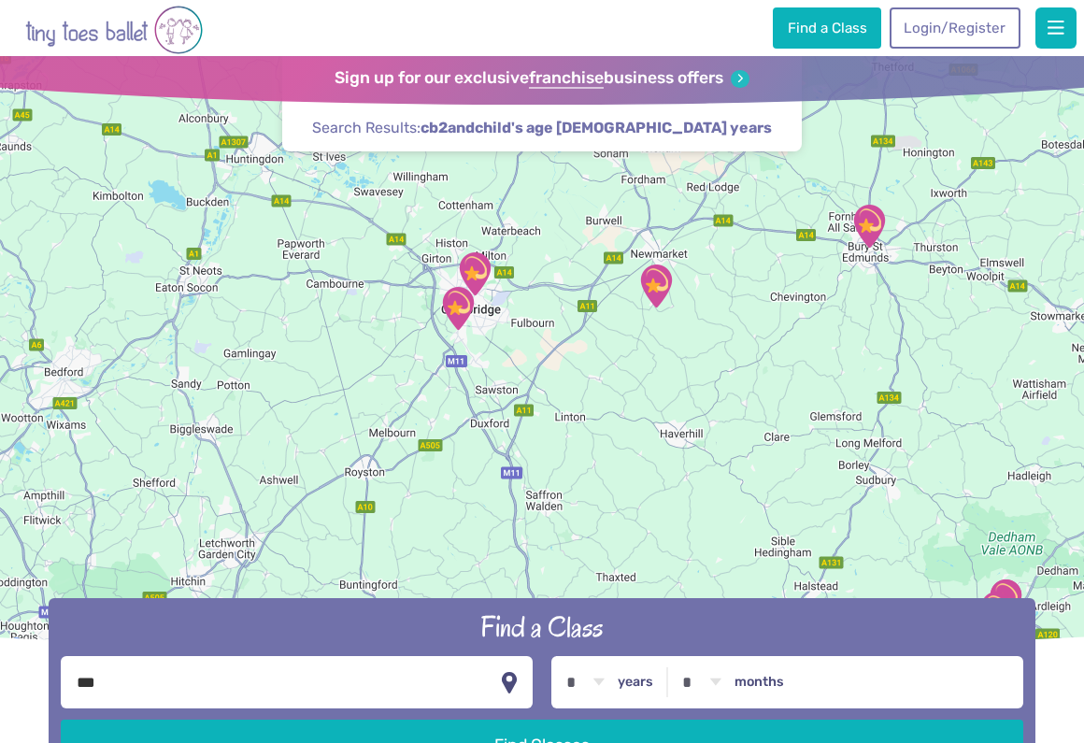
click at [657, 289] on img "Ellesmere Centre Suffolk" at bounding box center [656, 286] width 47 height 47
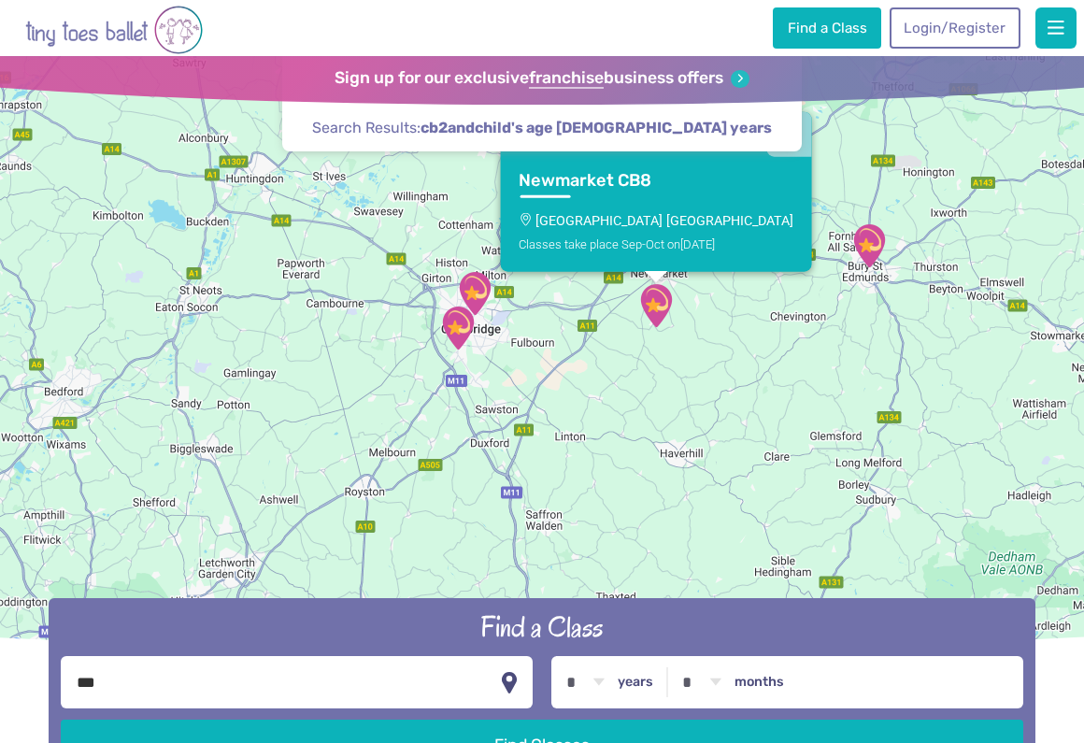
click at [476, 286] on img "St Matthew's Church" at bounding box center [474, 293] width 47 height 47
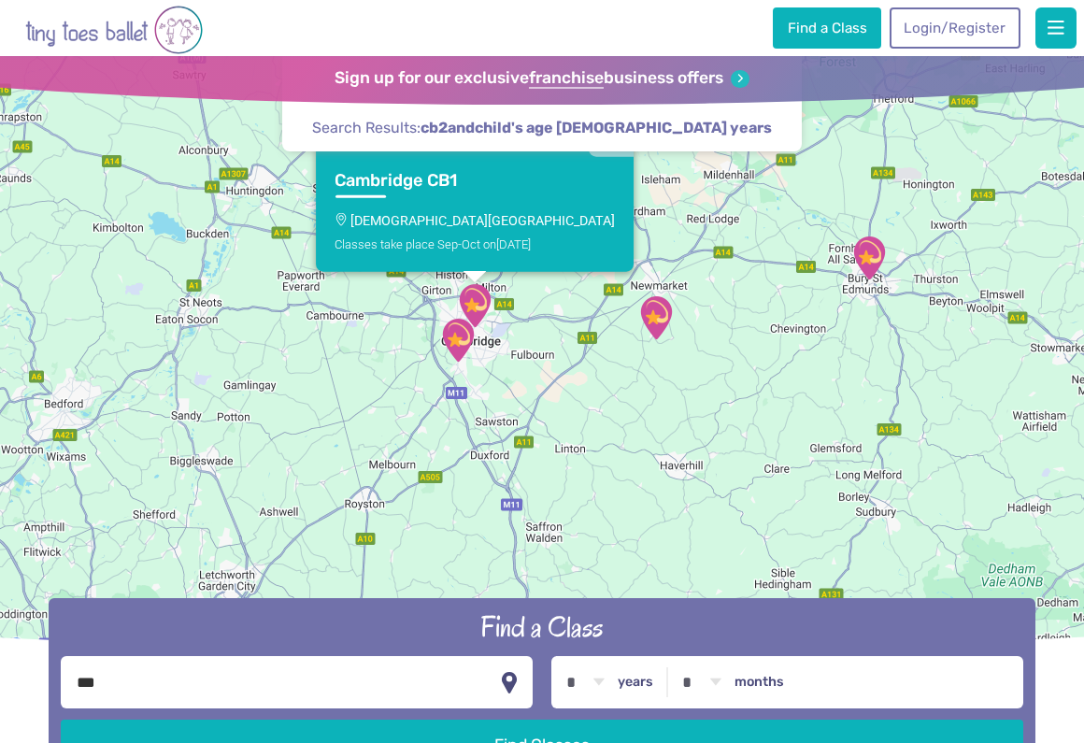
click at [449, 339] on img "Trumpington Village Hall" at bounding box center [457, 340] width 47 height 47
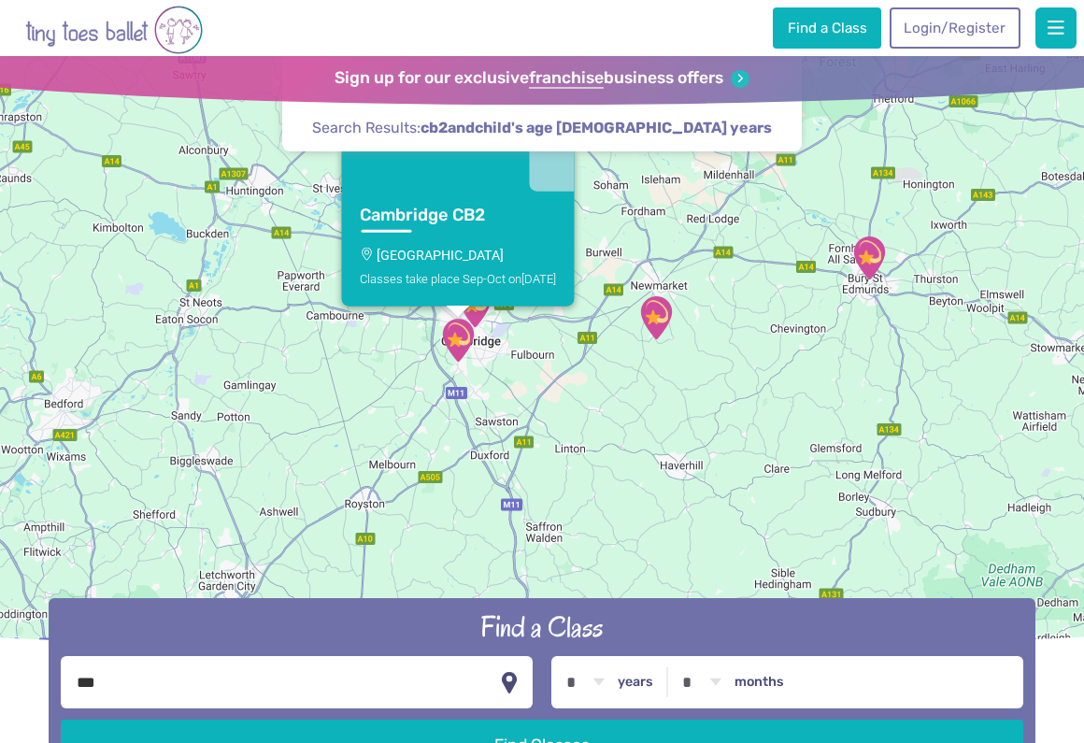
click at [657, 315] on img "Ellesmere Centre Suffolk" at bounding box center [656, 317] width 47 height 47
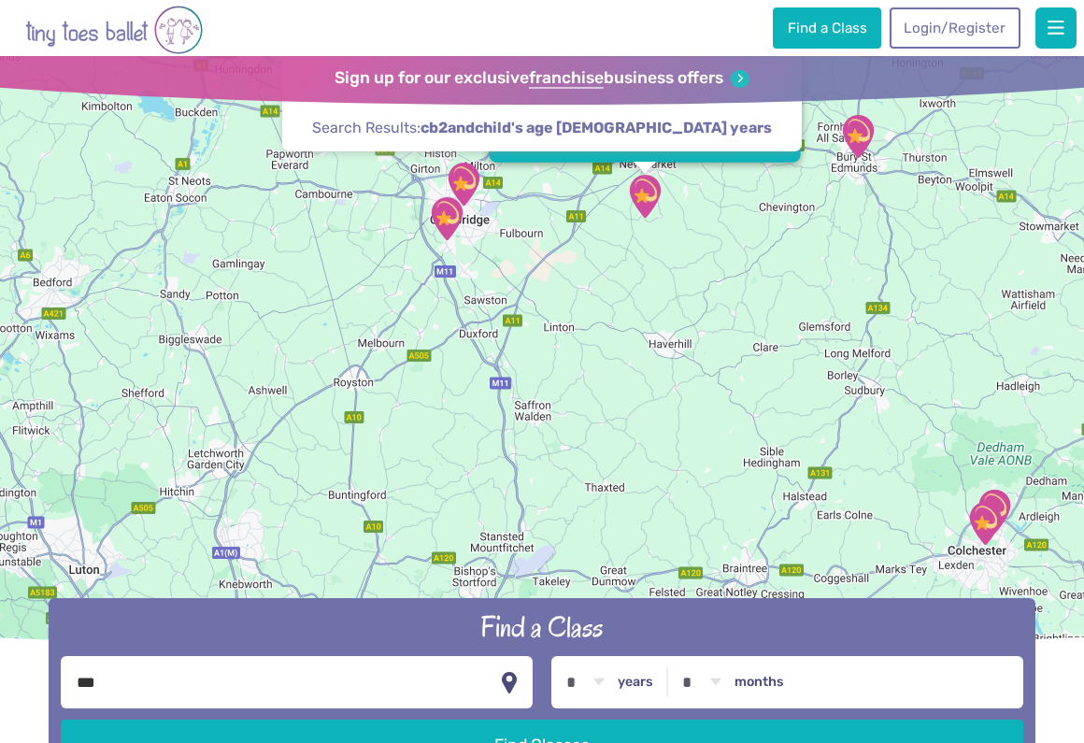
drag, startPoint x: 583, startPoint y: 509, endPoint x: 567, endPoint y: 380, distance: 129.9
click at [567, 380] on div "[GEOGRAPHIC_DATA] [GEOGRAPHIC_DATA] Classes take place Sep-Oct [DATE]" at bounding box center [542, 357] width 1084 height 602
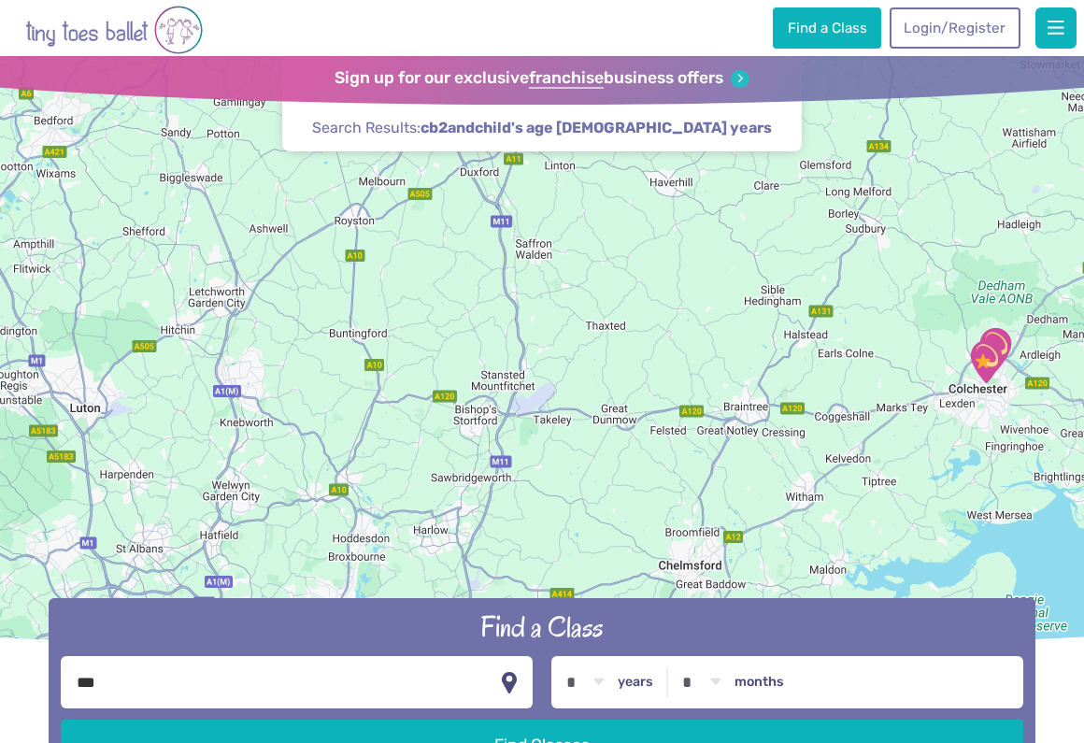
drag, startPoint x: 593, startPoint y: 468, endPoint x: 599, endPoint y: 314, distance: 154.3
click at [599, 313] on div "[GEOGRAPHIC_DATA] [GEOGRAPHIC_DATA] Classes take place Sep-Oct [DATE]" at bounding box center [542, 357] width 1084 height 602
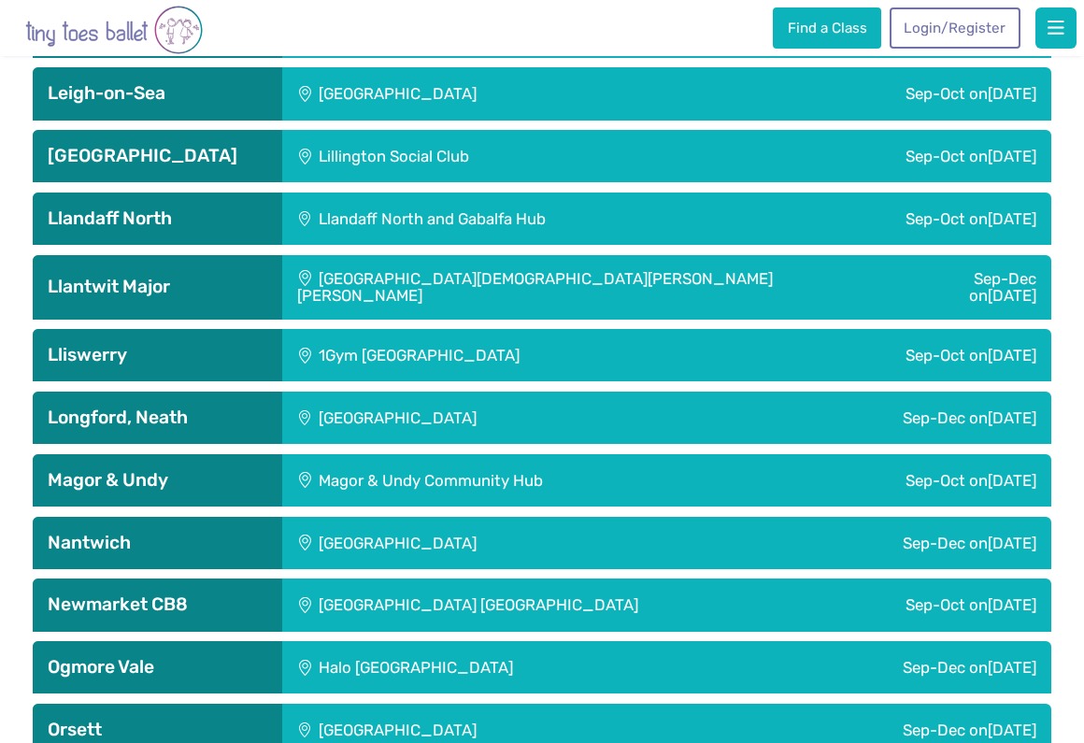
scroll to position [4709, 0]
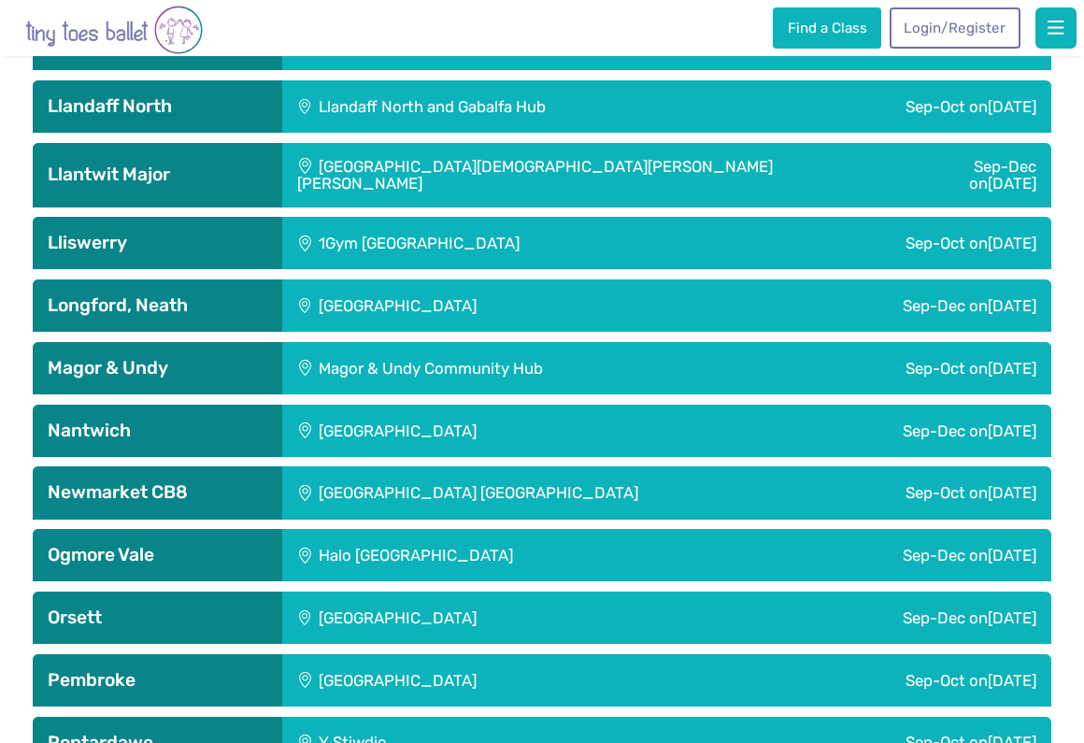
click at [433, 466] on div "[GEOGRAPHIC_DATA] [GEOGRAPHIC_DATA]" at bounding box center [550, 492] width 536 height 52
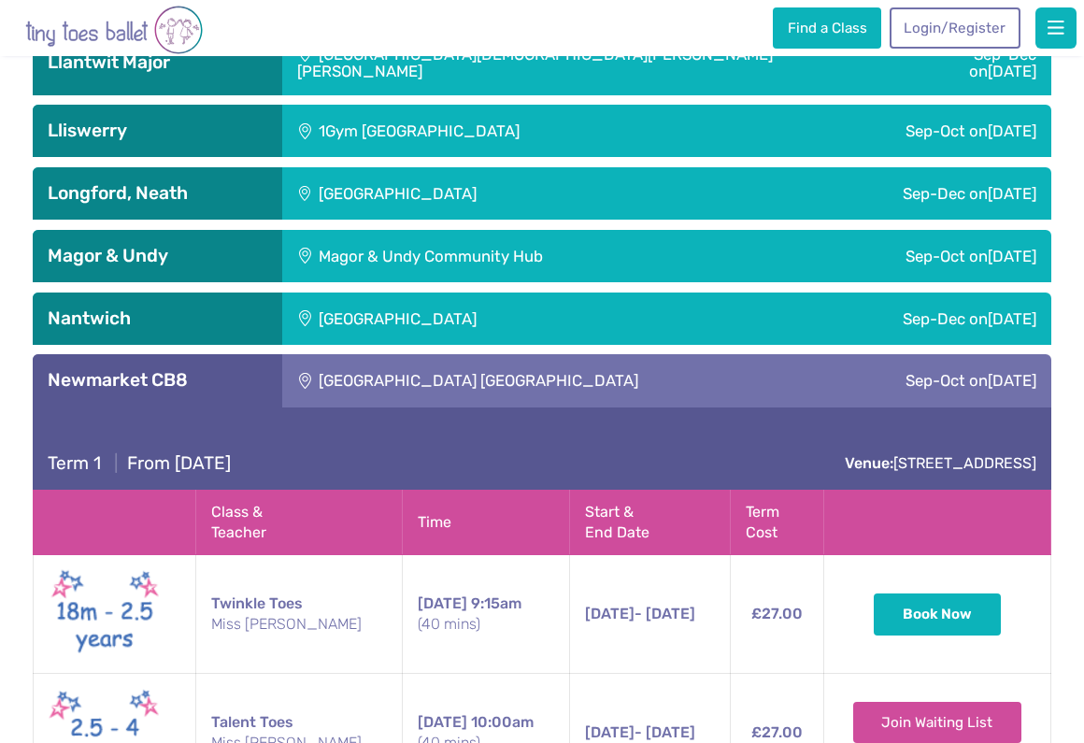
scroll to position [4858, 0]
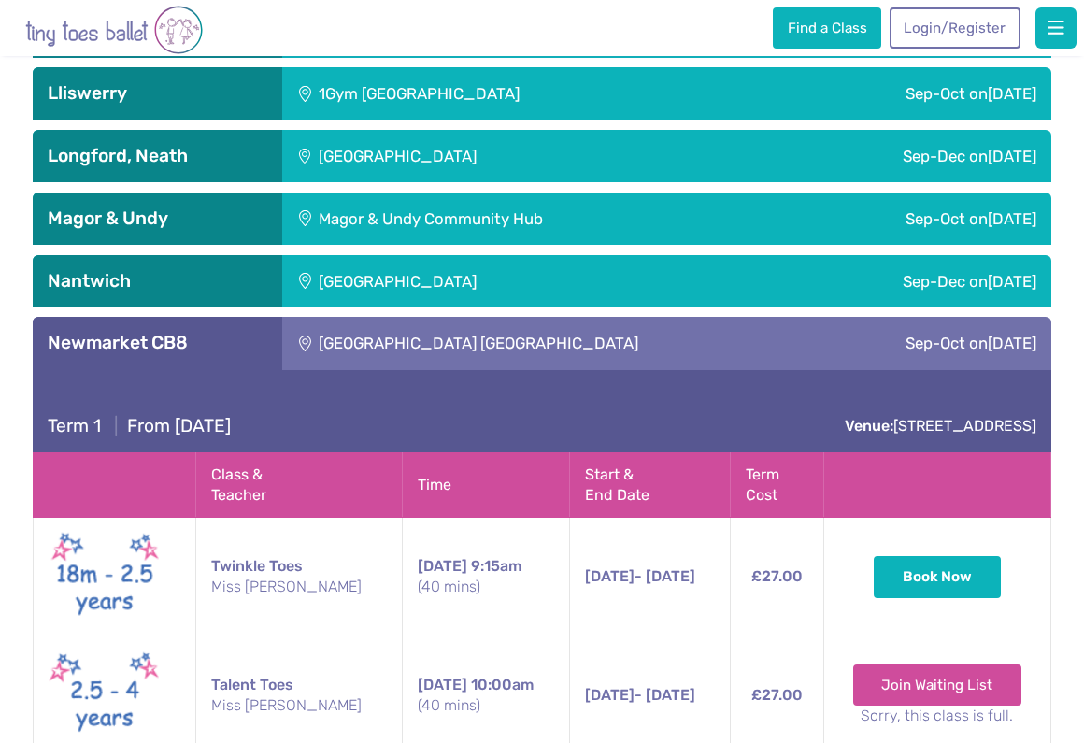
click at [468, 370] on div "Term 1 | From [DATE] Venue: [STREET_ADDRESS]" at bounding box center [542, 411] width 1018 height 82
